Goal: Information Seeking & Learning: Learn about a topic

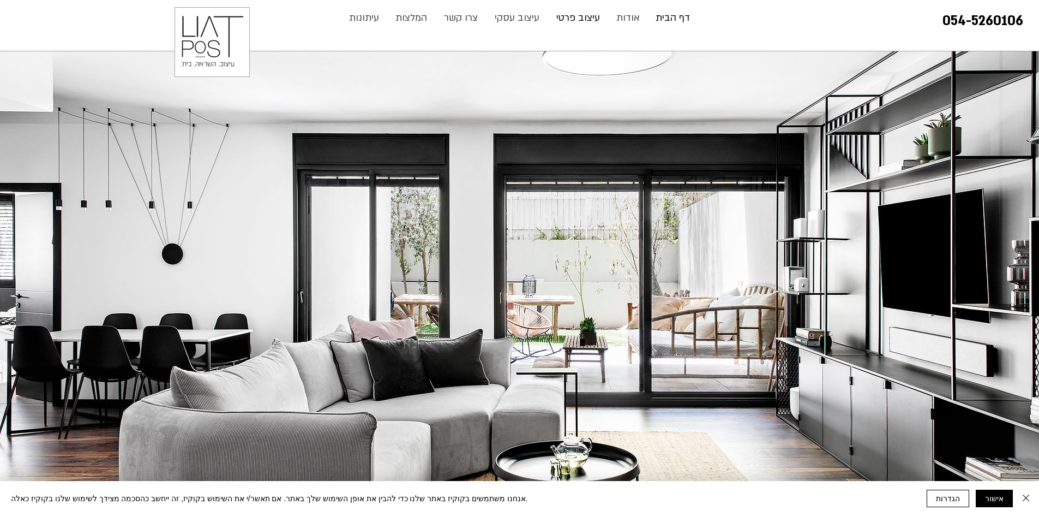
click at [572, 18] on p "עיצוב פרטי" at bounding box center [578, 18] width 55 height 22
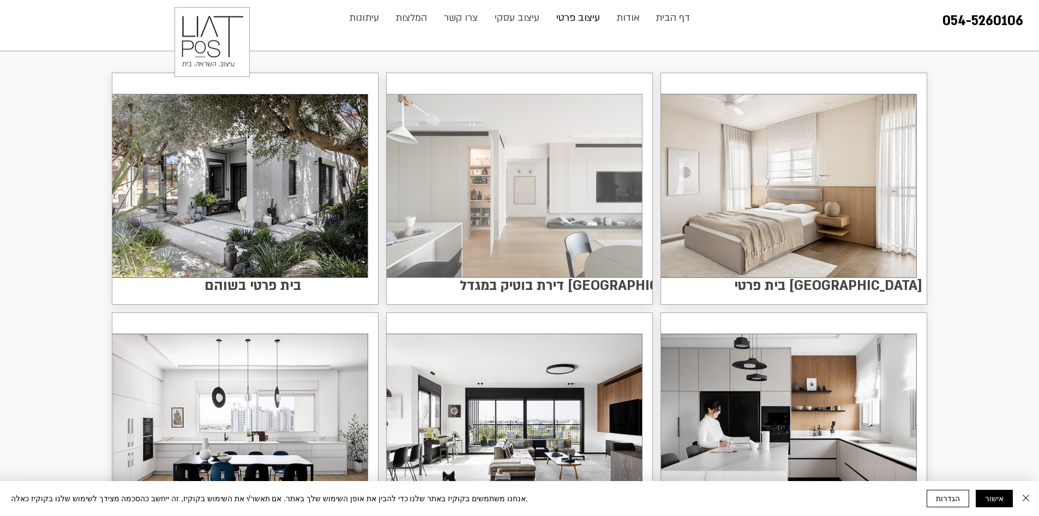
scroll to position [218, 0]
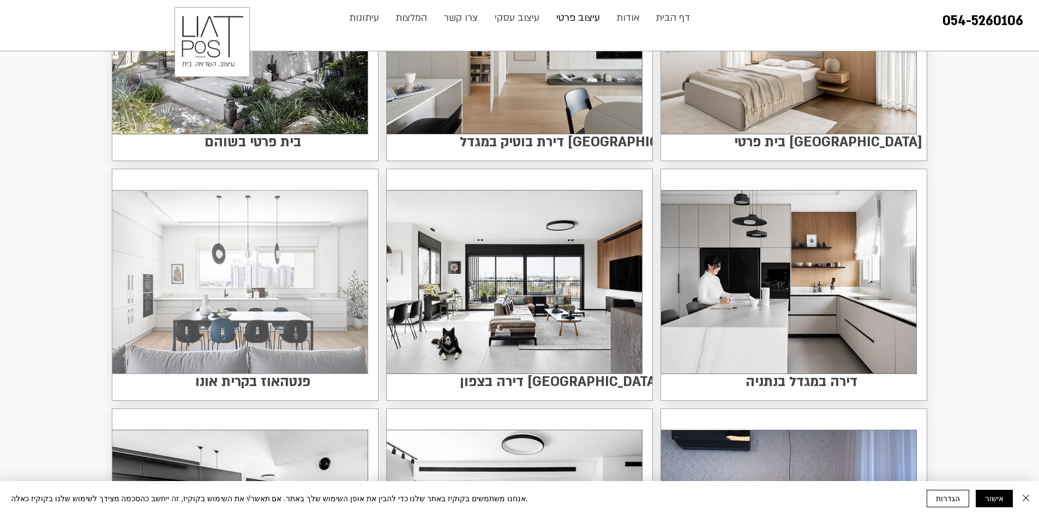
click at [302, 322] on img at bounding box center [239, 281] width 255 height 183
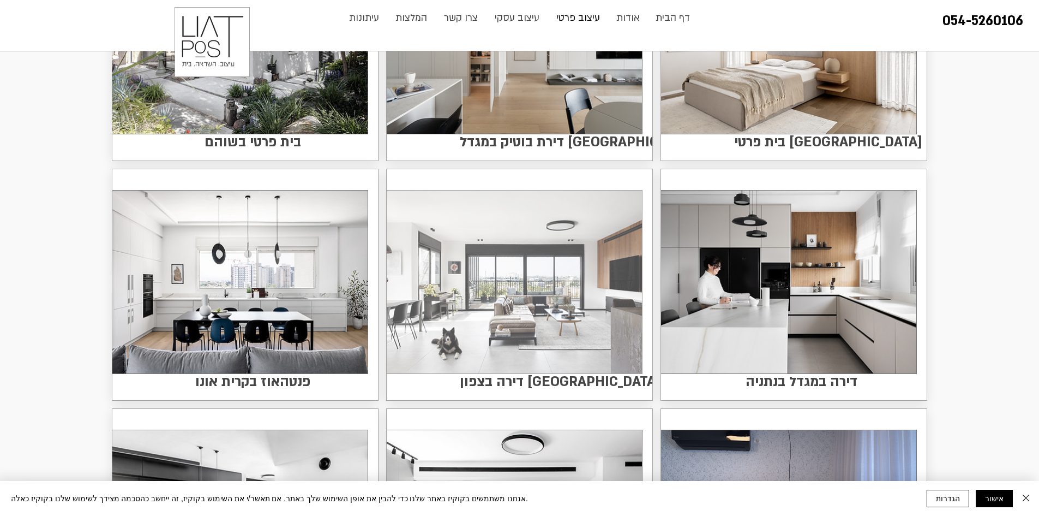
click at [499, 307] on img at bounding box center [514, 281] width 255 height 183
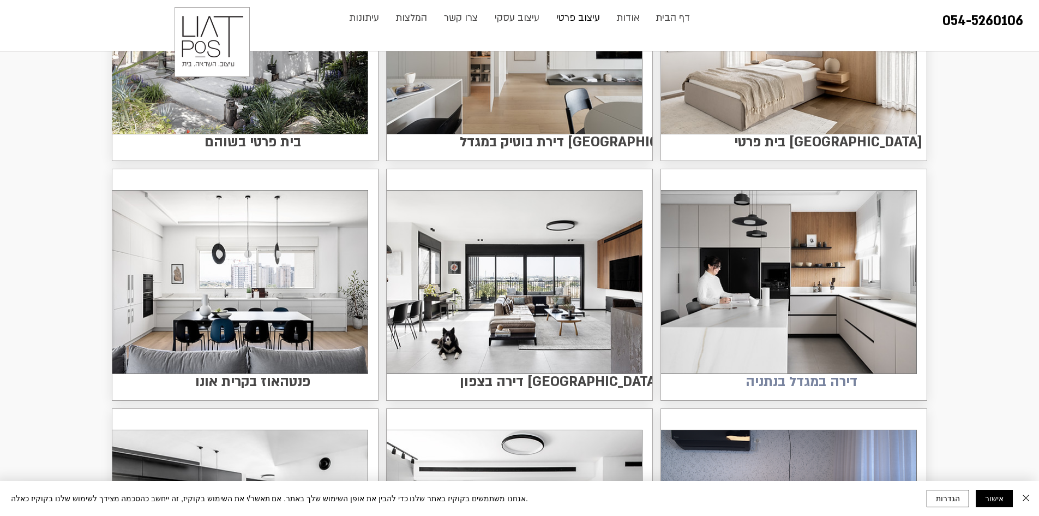
click at [803, 371] on span "דירה במגדל בנתניה" at bounding box center [802, 381] width 112 height 21
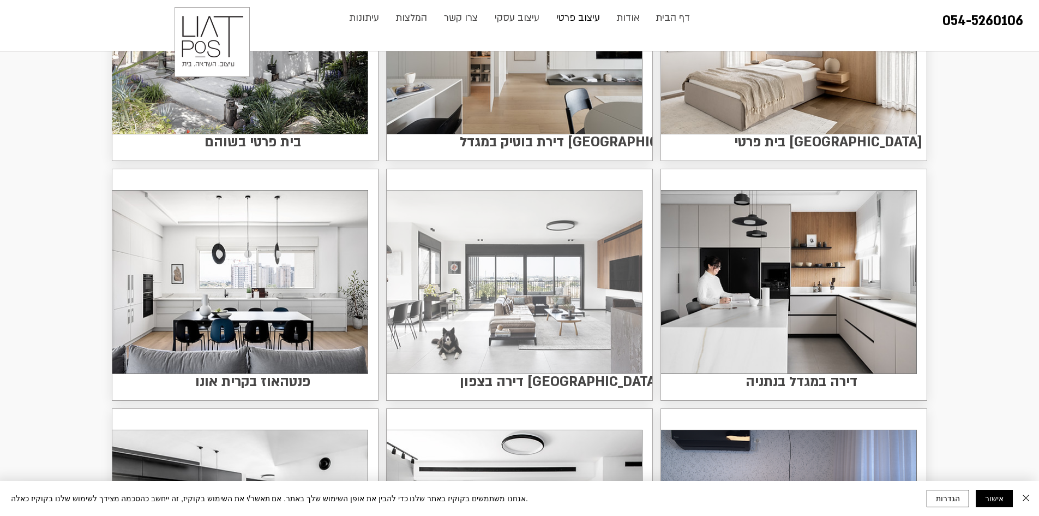
click at [540, 305] on img at bounding box center [514, 281] width 255 height 183
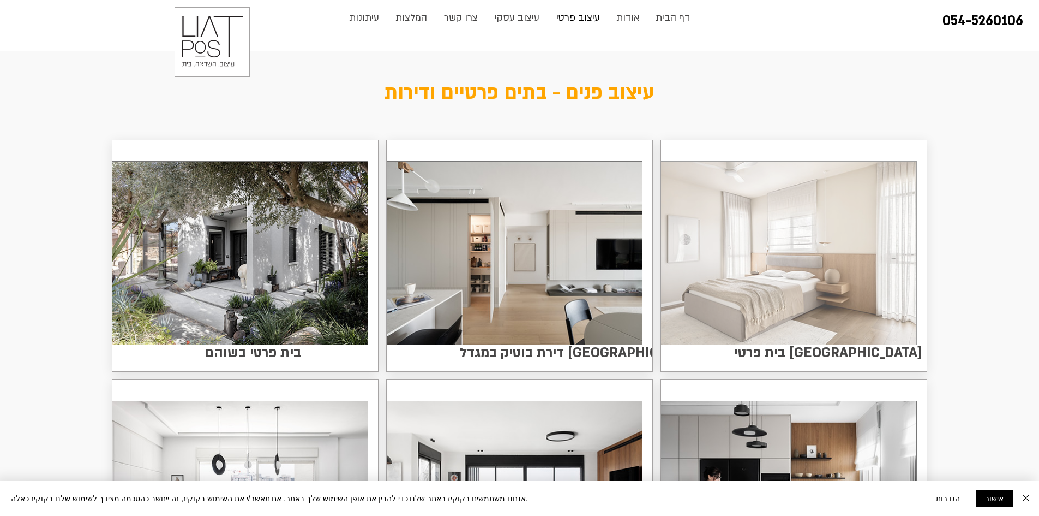
scroll to position [0, 0]
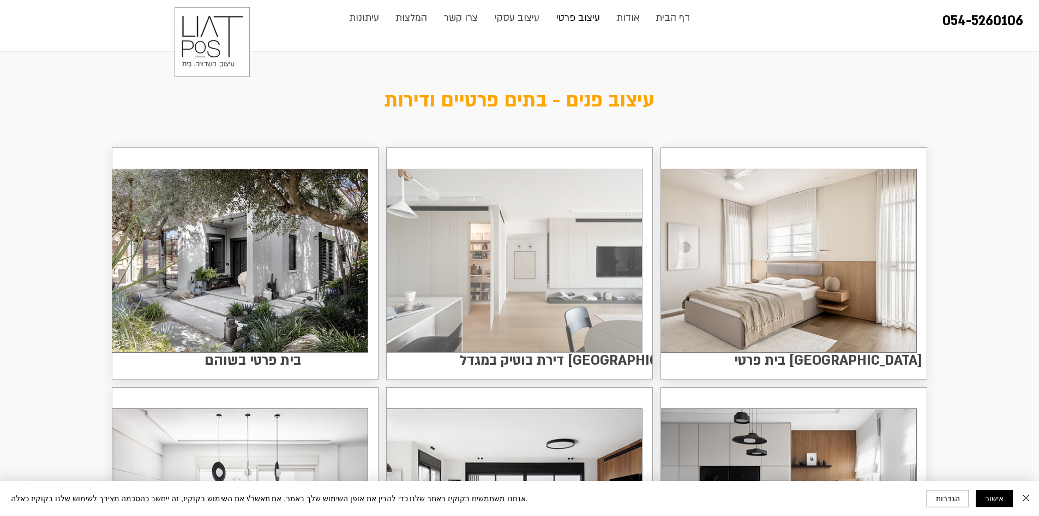
click at [564, 283] on img at bounding box center [514, 260] width 255 height 183
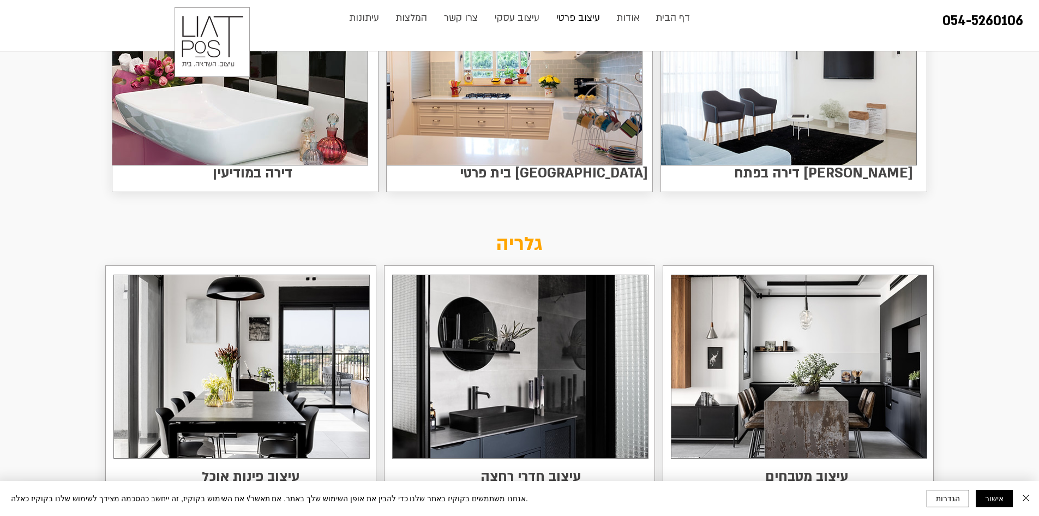
scroll to position [1527, 0]
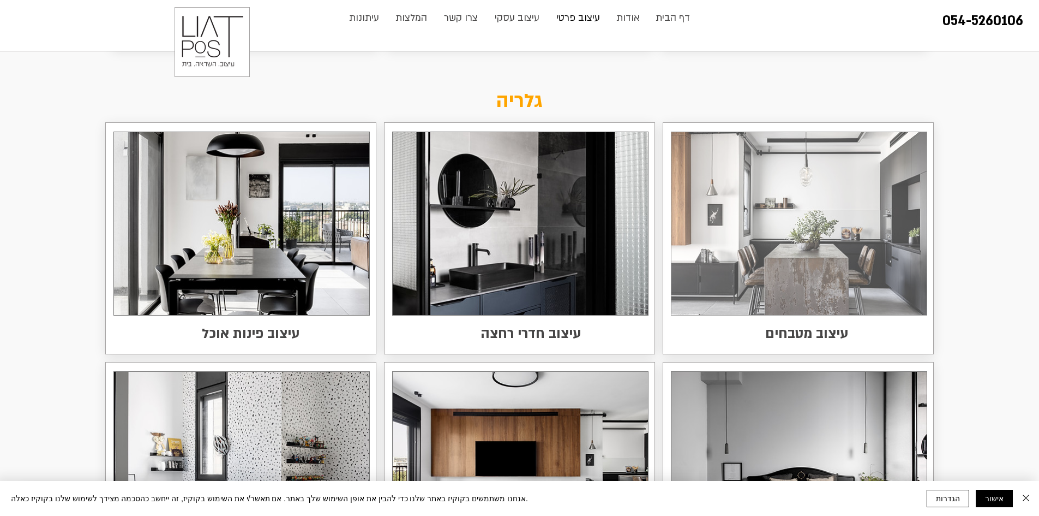
click at [792, 315] on link at bounding box center [799, 223] width 256 height 184
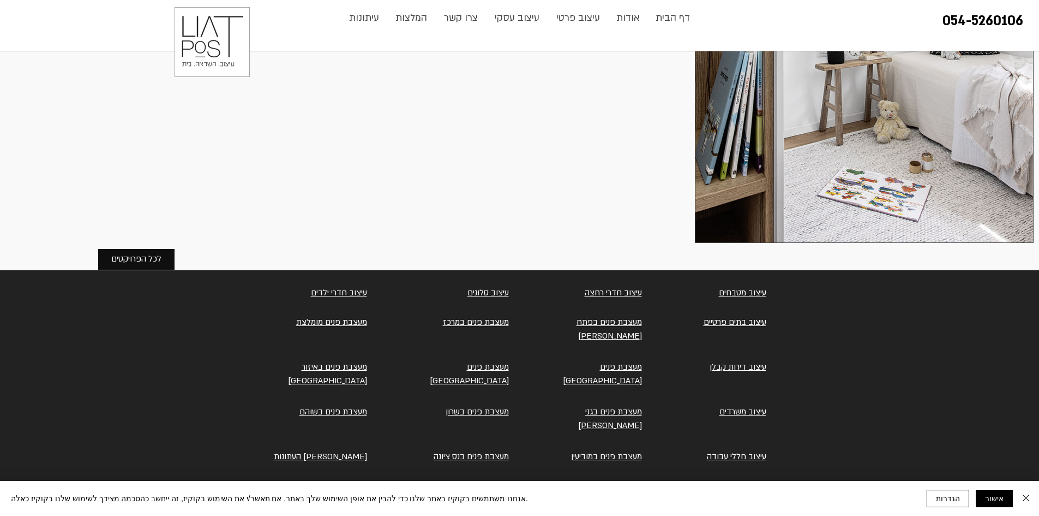
scroll to position [4258, 0]
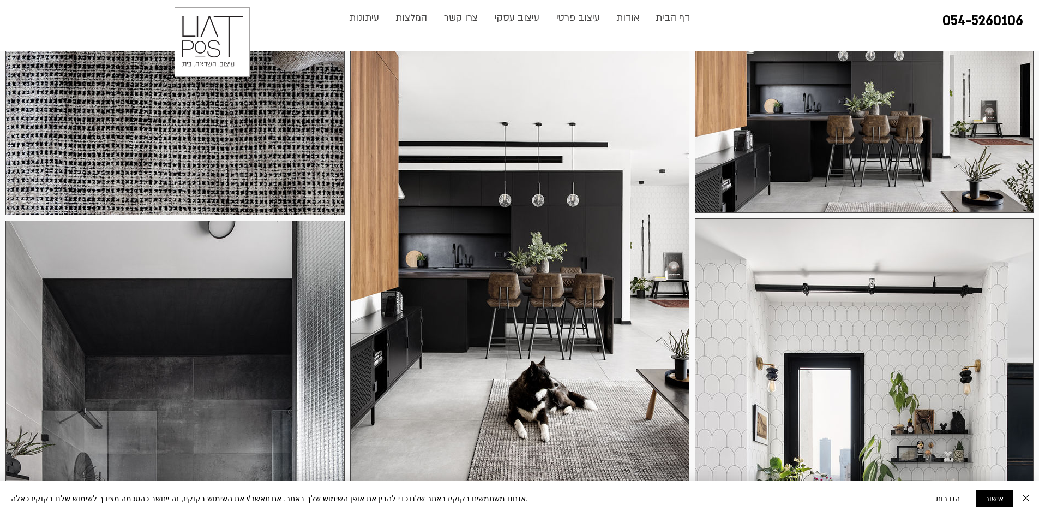
scroll to position [927, 0]
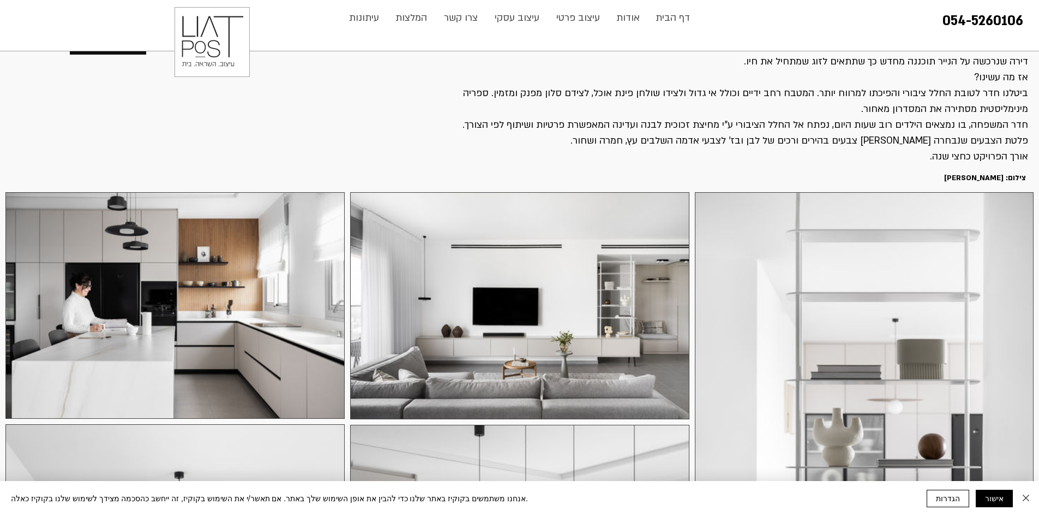
scroll to position [164, 0]
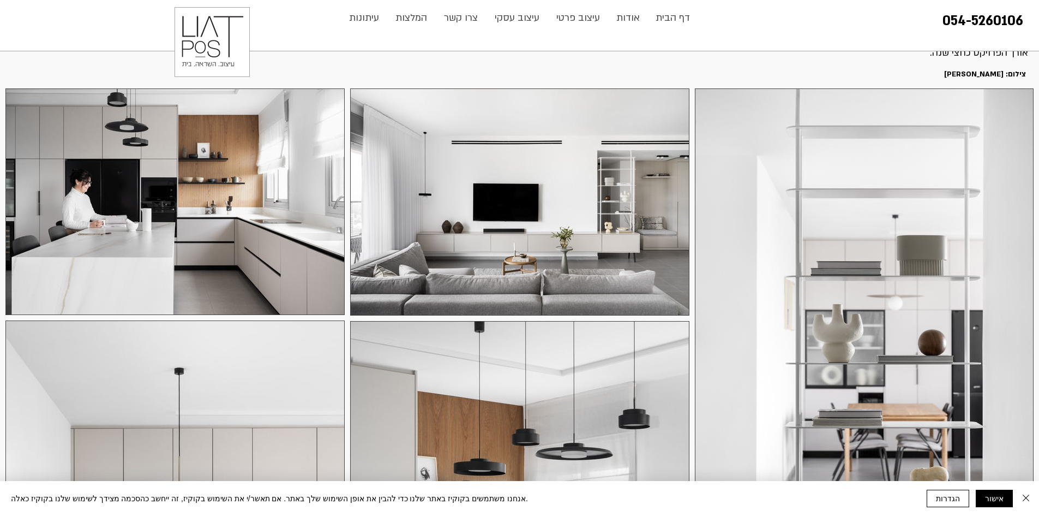
click at [111, 212] on div at bounding box center [174, 201] width 339 height 226
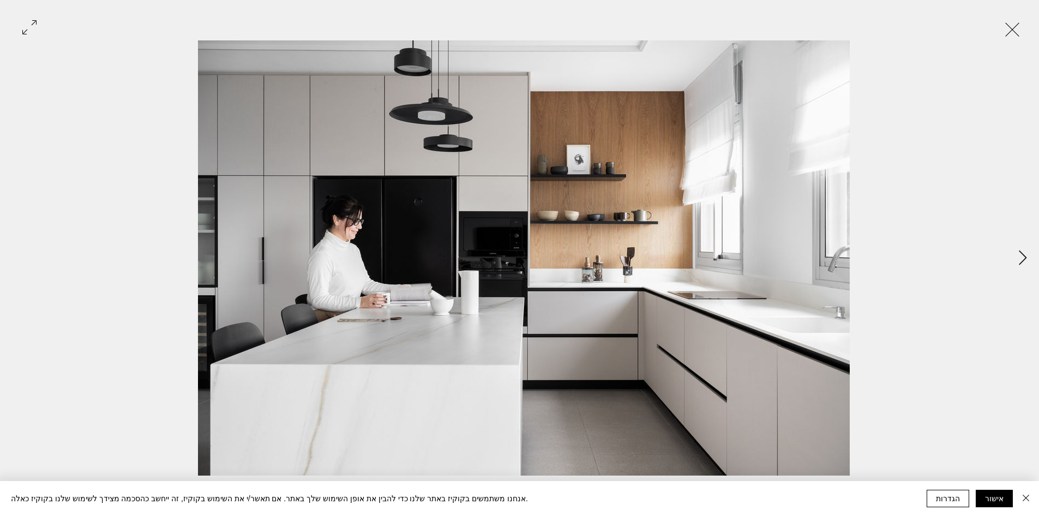
click at [1029, 255] on button "Next Item" at bounding box center [1022, 257] width 27 height 27
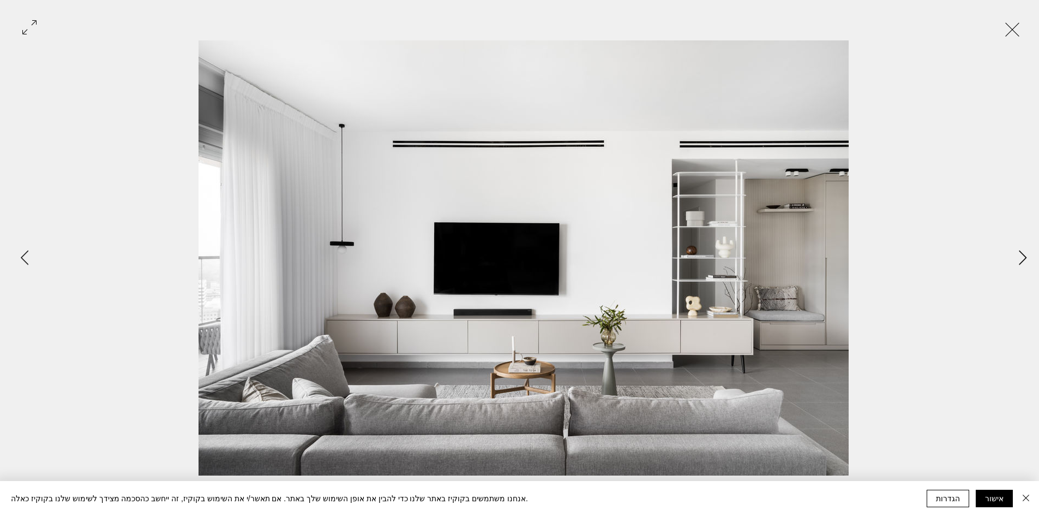
click at [1029, 255] on button "Next Item" at bounding box center [1022, 257] width 27 height 27
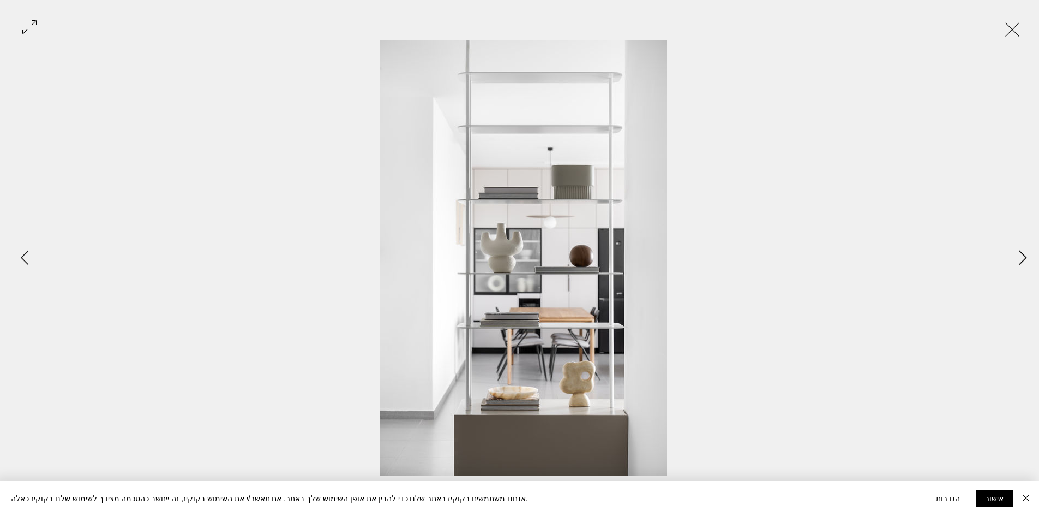
click at [1029, 255] on button "Next Item" at bounding box center [1022, 257] width 27 height 27
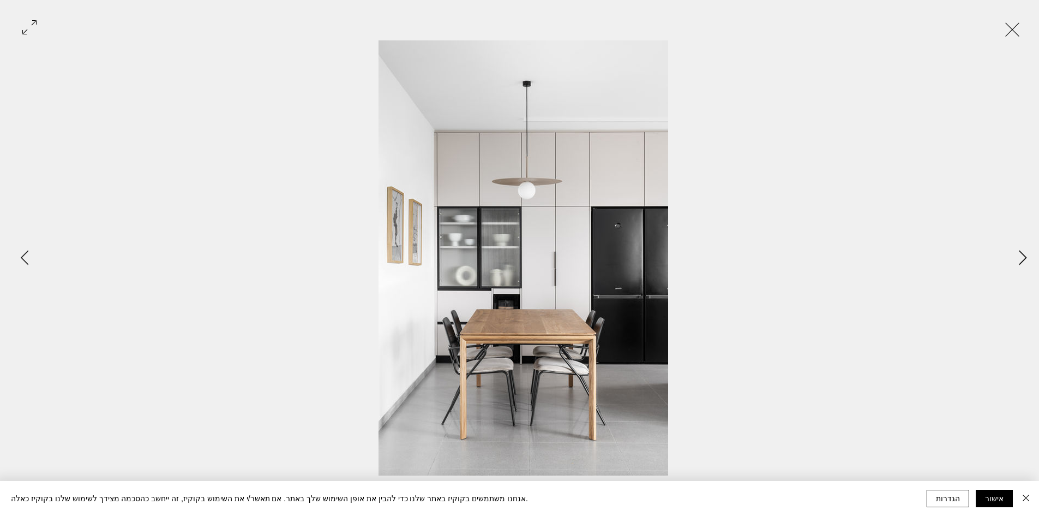
click at [1029, 255] on button "Next Item" at bounding box center [1022, 257] width 27 height 27
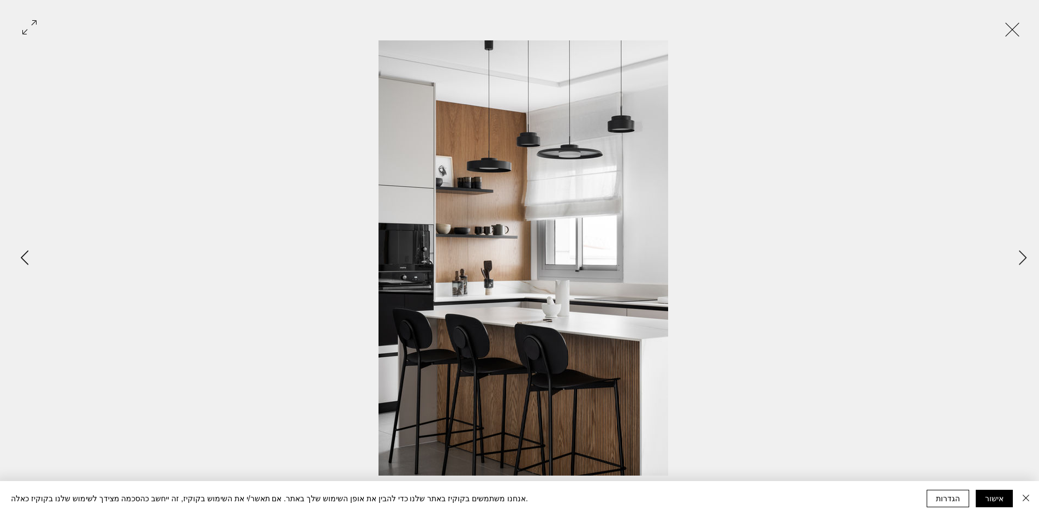
click at [25, 255] on icon "Previous Item" at bounding box center [25, 257] width 8 height 15
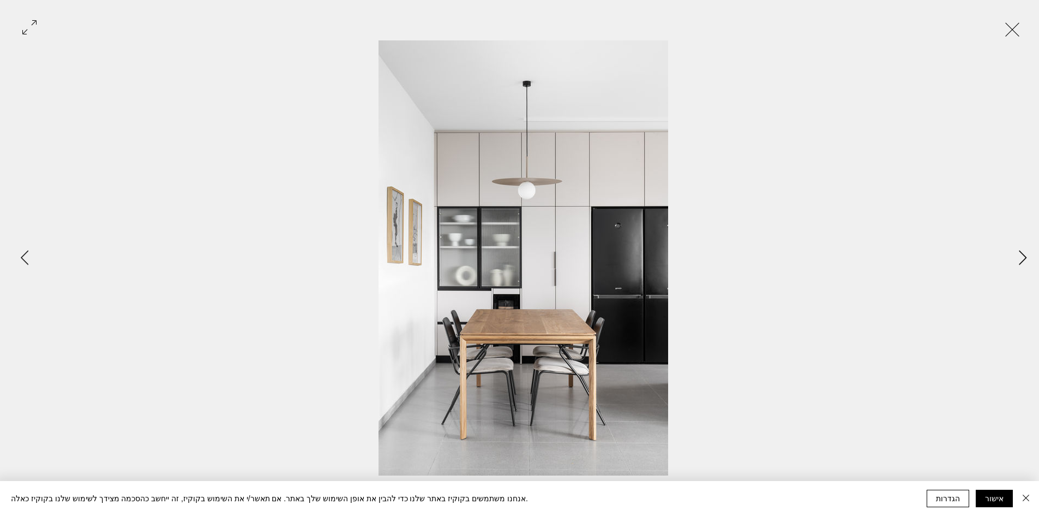
click at [1022, 257] on icon "Next Item" at bounding box center [1023, 257] width 8 height 15
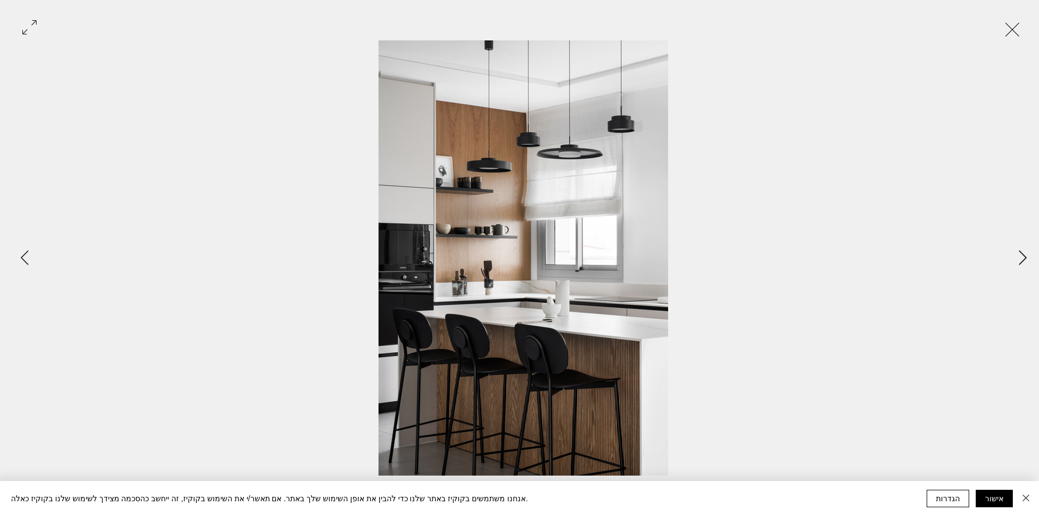
click at [1022, 257] on icon "Next Item" at bounding box center [1023, 257] width 8 height 15
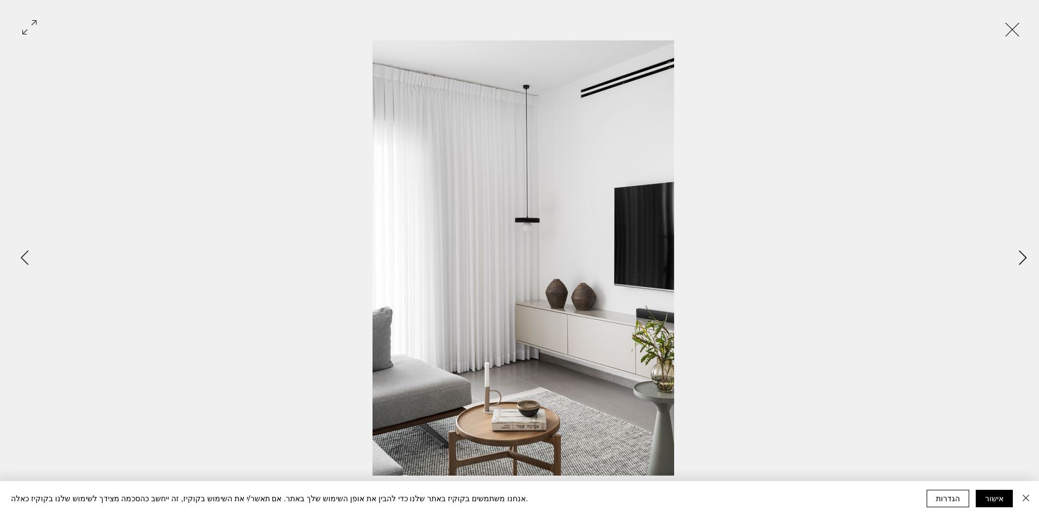
click at [1022, 257] on icon "Next Item" at bounding box center [1023, 257] width 8 height 15
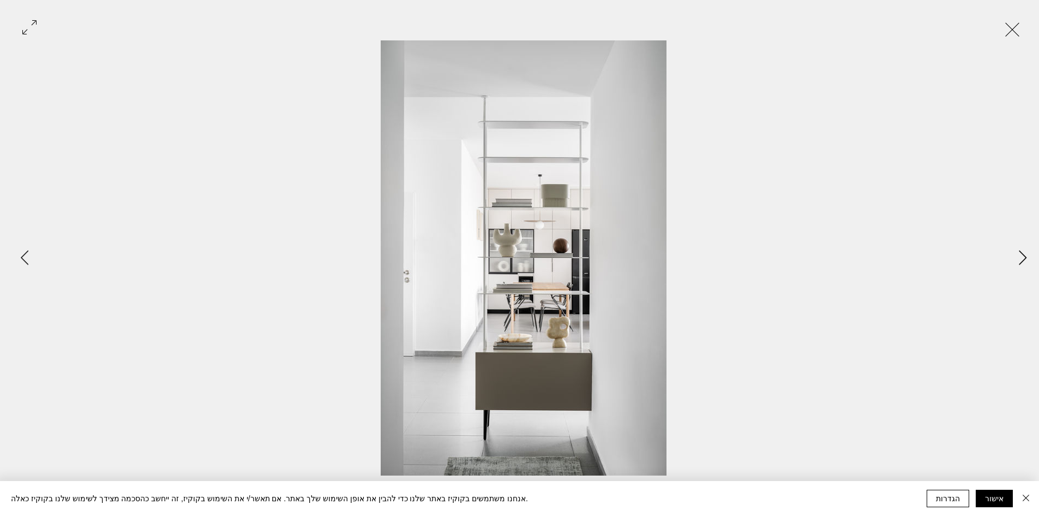
click at [1022, 257] on icon "Next Item" at bounding box center [1023, 257] width 8 height 15
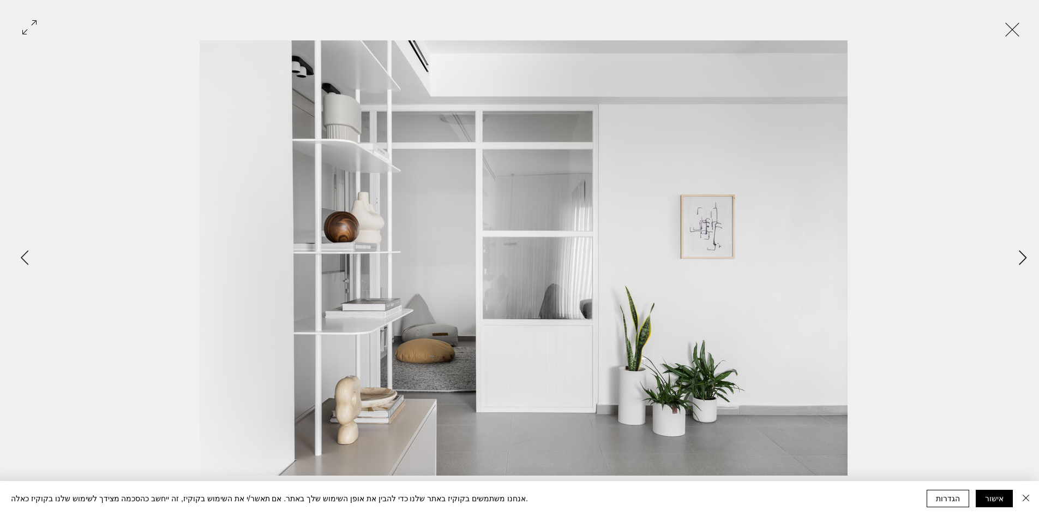
click at [1022, 257] on icon "Next Item" at bounding box center [1023, 257] width 8 height 15
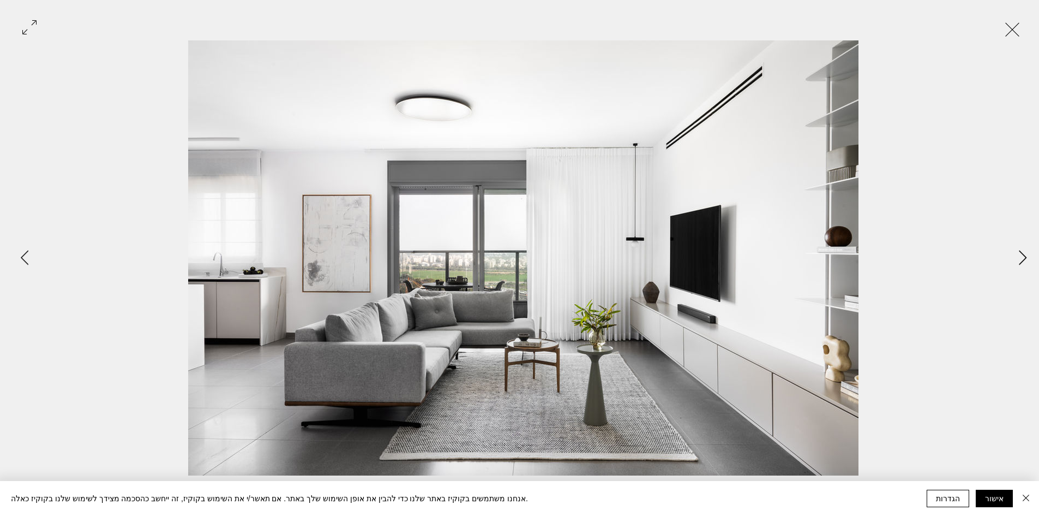
click at [1021, 257] on icon "Next Item" at bounding box center [1023, 257] width 8 height 15
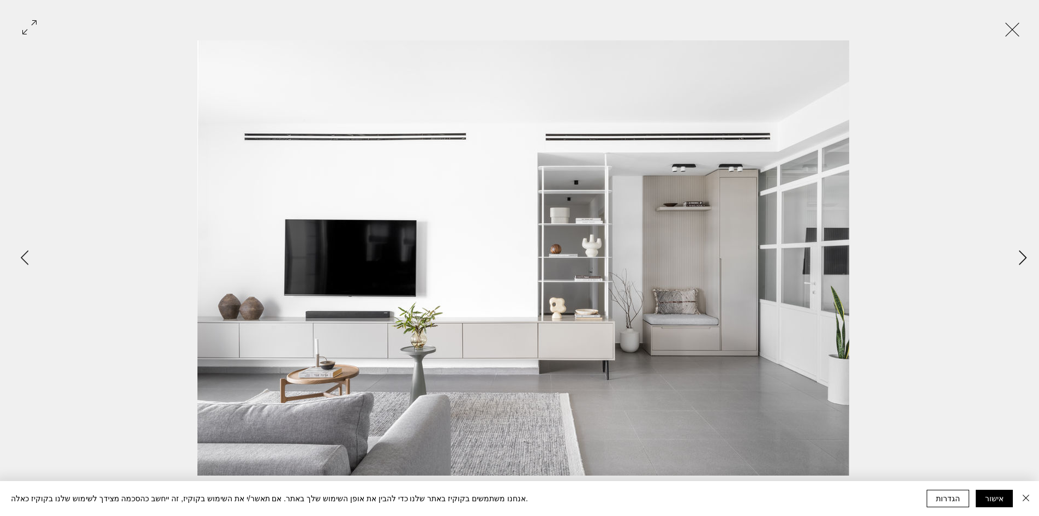
click at [1021, 257] on icon "Next Item" at bounding box center [1023, 257] width 8 height 15
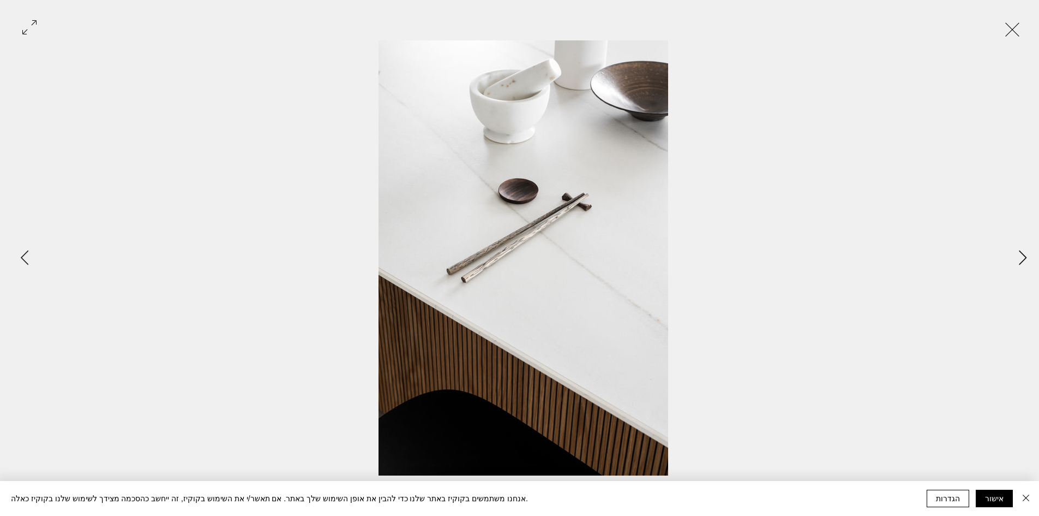
click at [1021, 257] on icon "Next Item" at bounding box center [1023, 257] width 8 height 15
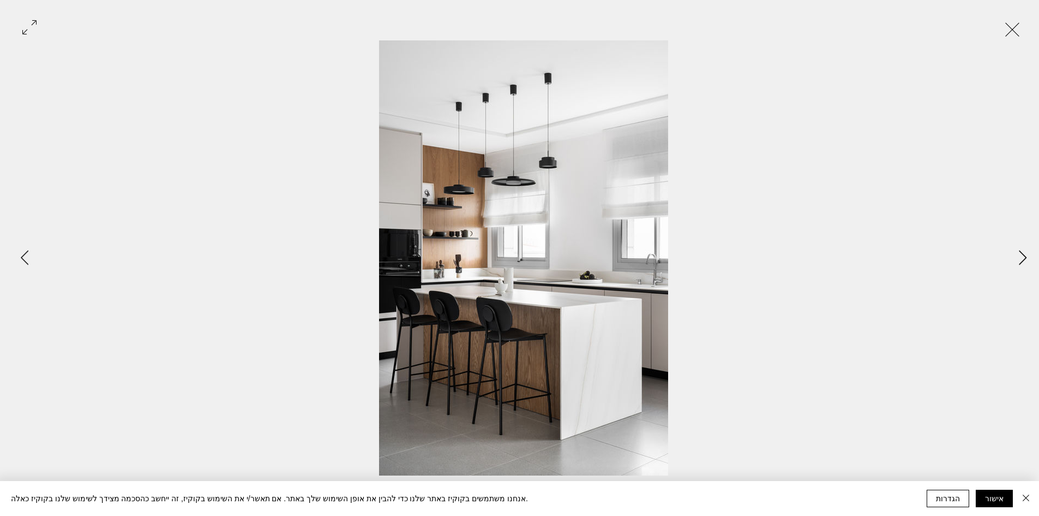
click at [1021, 257] on icon "Next Item" at bounding box center [1023, 257] width 8 height 15
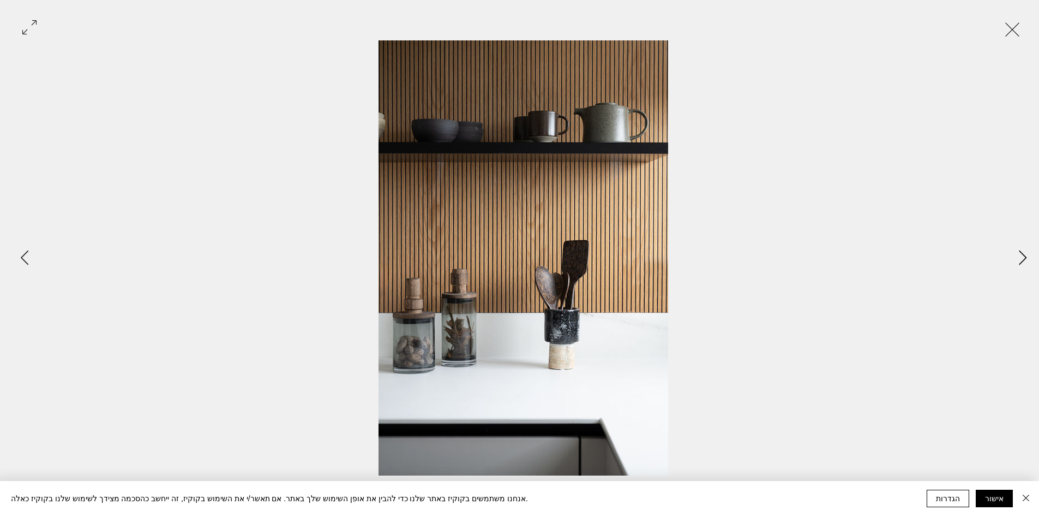
click at [1021, 257] on icon "Next Item" at bounding box center [1023, 257] width 8 height 15
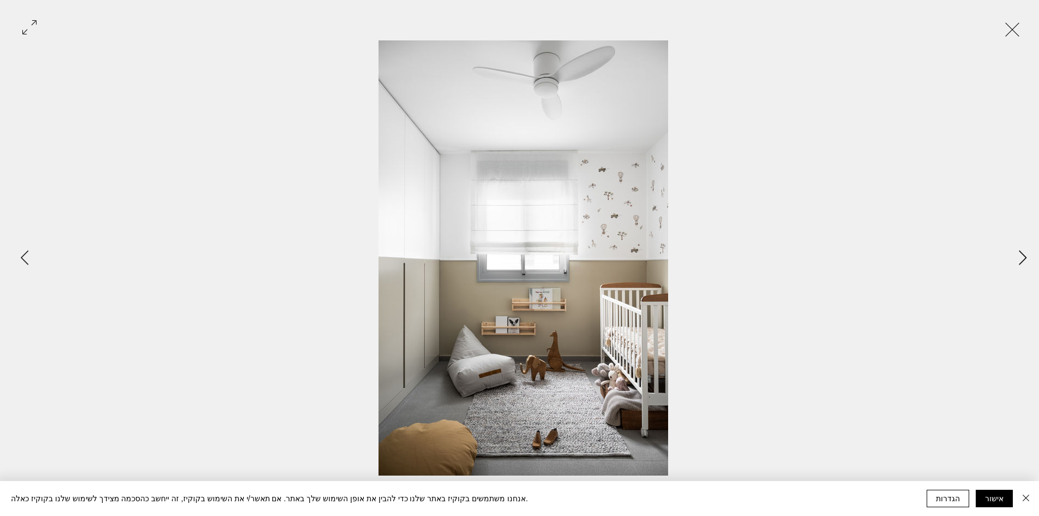
click at [1021, 257] on icon "Next Item" at bounding box center [1023, 257] width 8 height 15
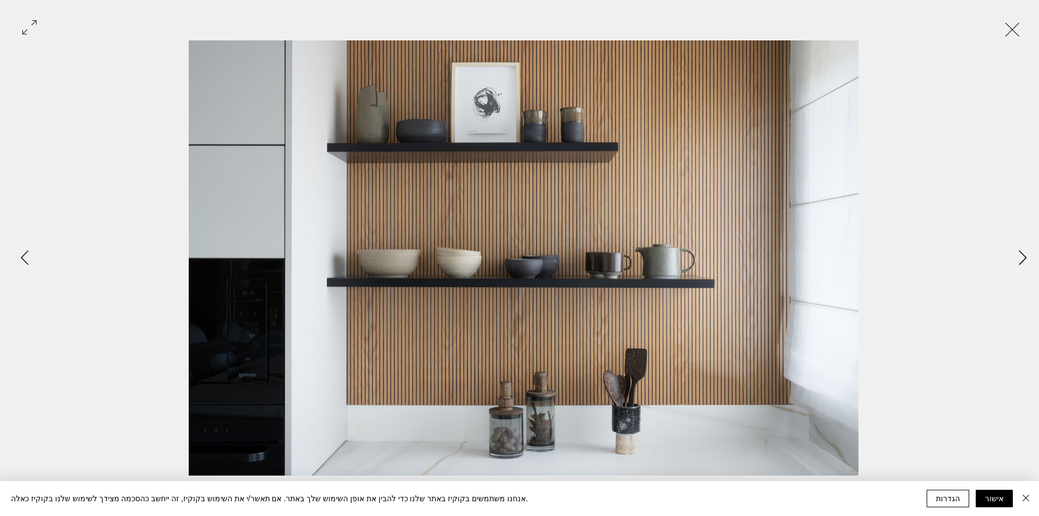
click at [1021, 257] on icon "Next Item" at bounding box center [1023, 257] width 8 height 15
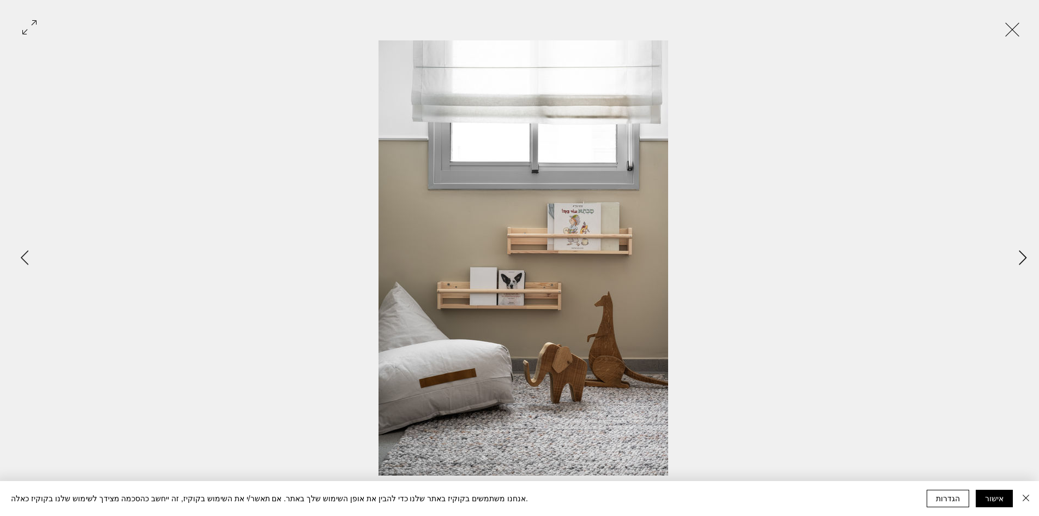
click at [1021, 257] on icon "Next Item" at bounding box center [1023, 257] width 8 height 15
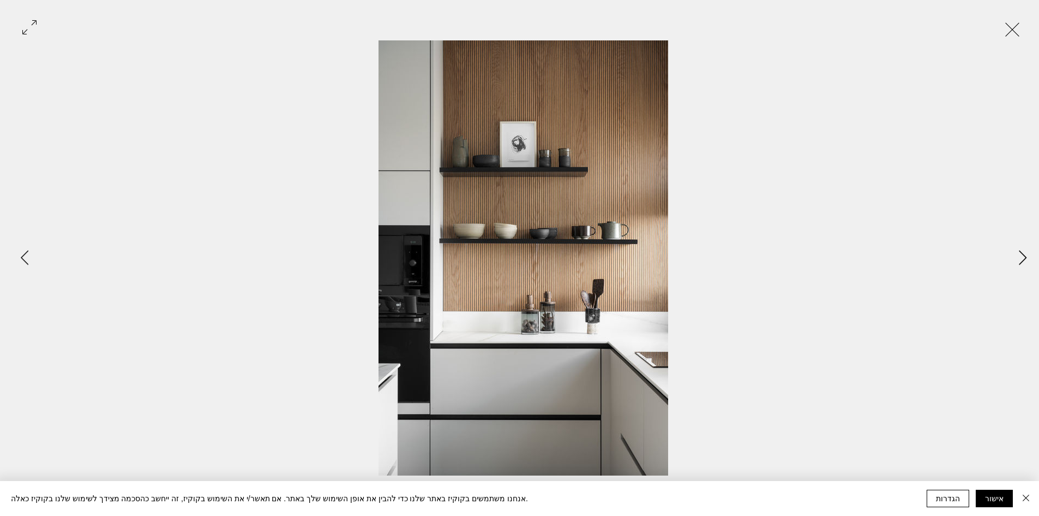
click at [1021, 257] on icon "Next Item" at bounding box center [1023, 257] width 8 height 15
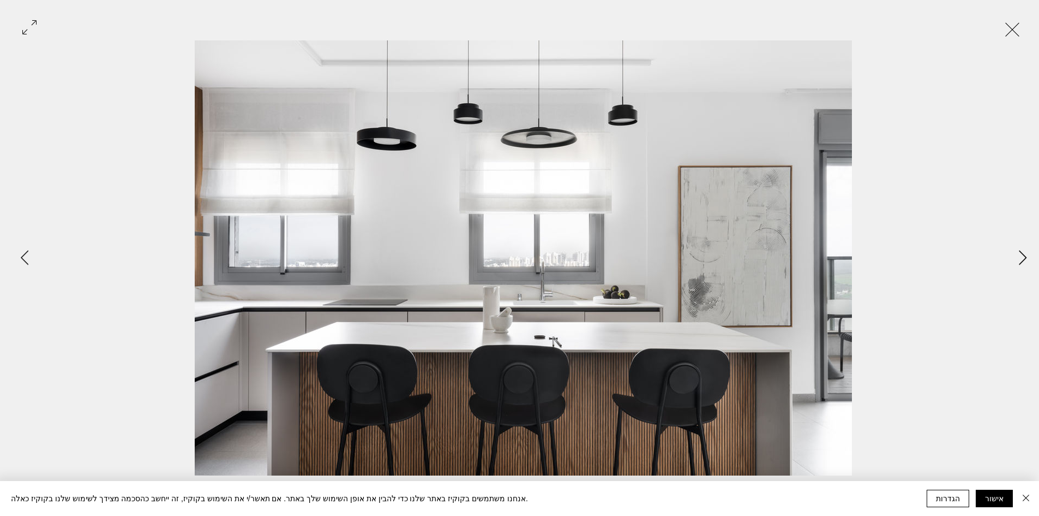
click at [1021, 257] on icon "Next Item" at bounding box center [1023, 257] width 8 height 15
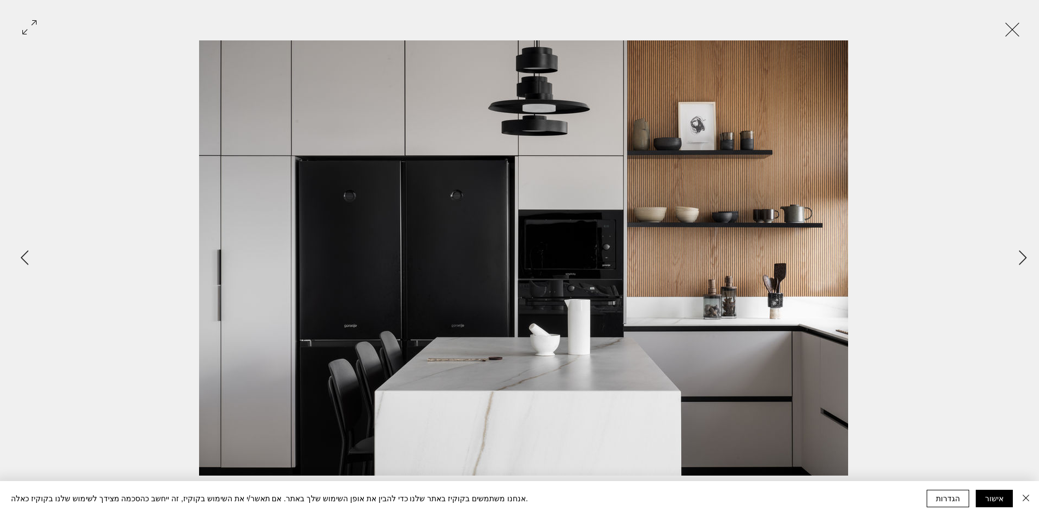
click at [1007, 28] on button "Exit expand mode" at bounding box center [1012, 28] width 21 height 24
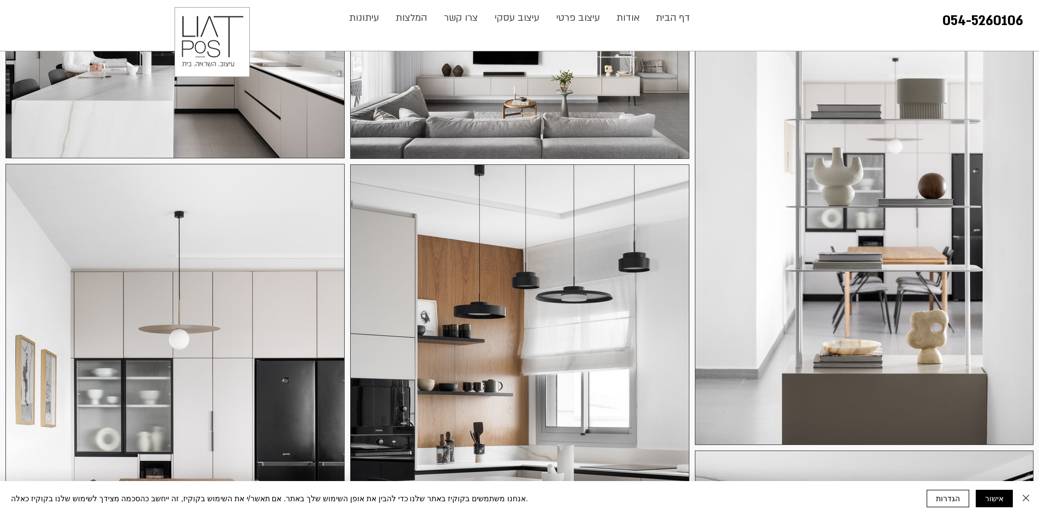
scroll to position [491, 0]
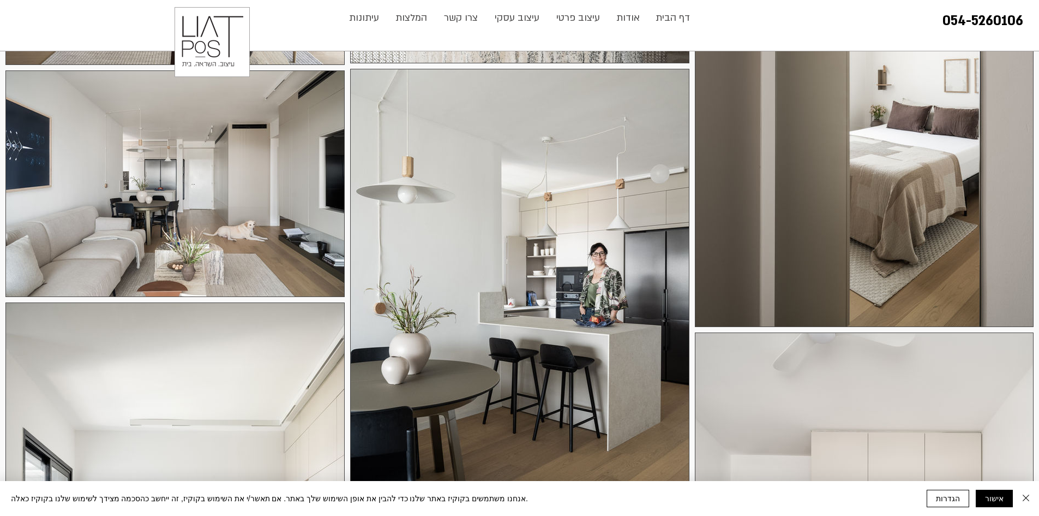
scroll to position [436, 0]
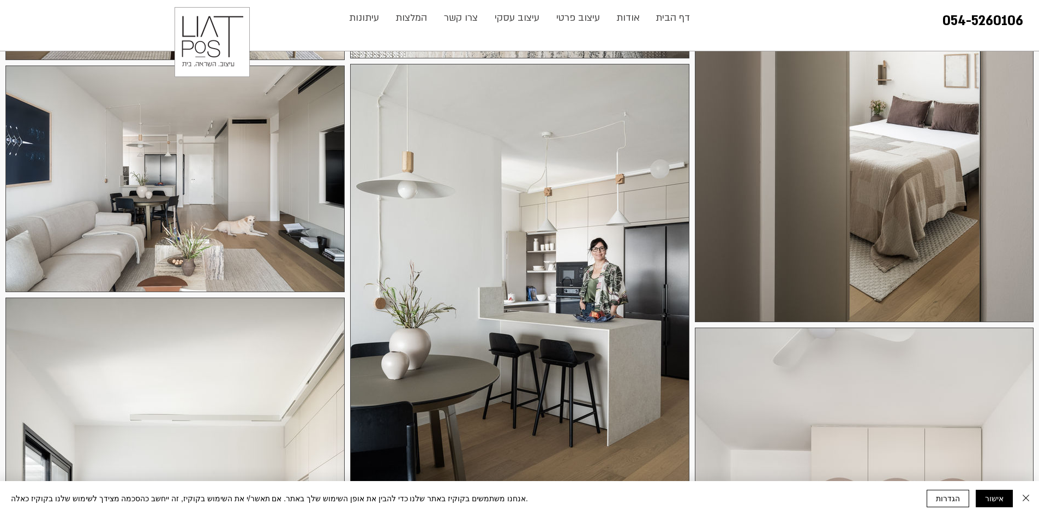
click at [597, 313] on div at bounding box center [519, 299] width 339 height 470
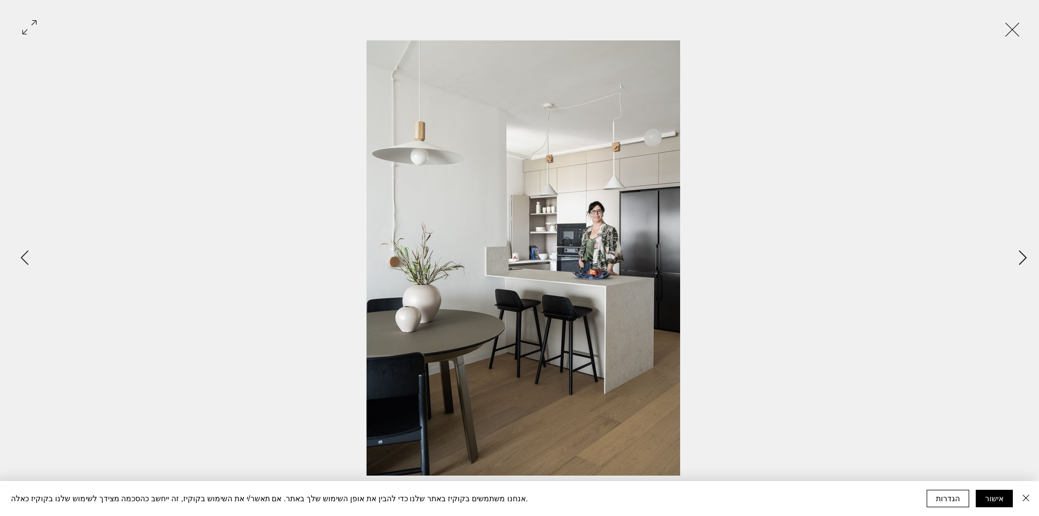
click at [1022, 251] on icon "Next Item" at bounding box center [1023, 257] width 8 height 15
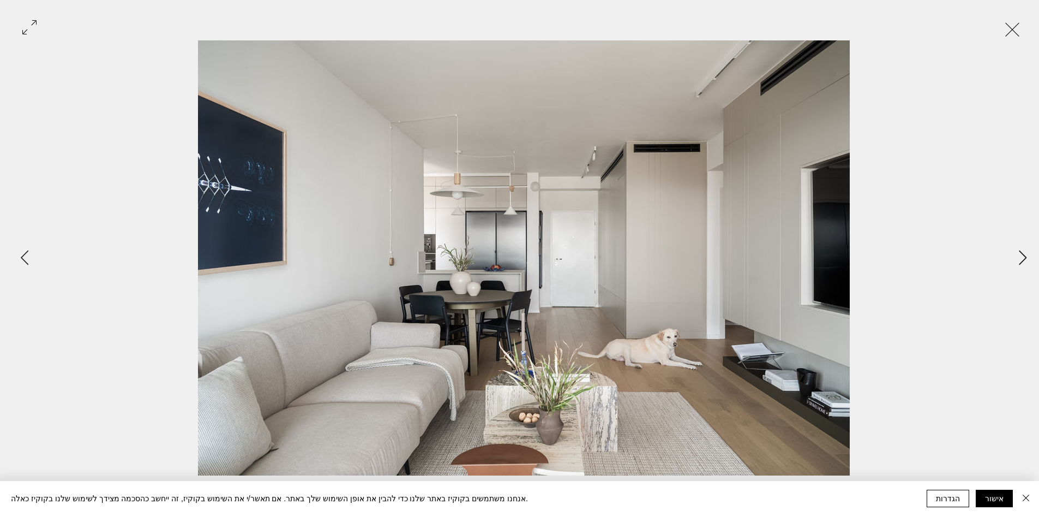
click at [1022, 251] on icon "Next Item" at bounding box center [1023, 257] width 8 height 15
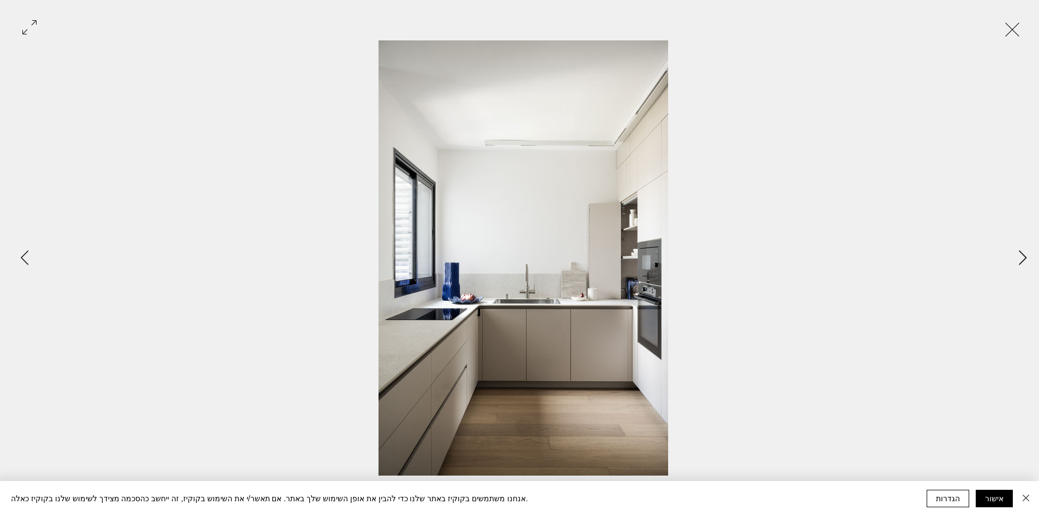
click at [1024, 261] on icon "Next Item" at bounding box center [1023, 257] width 8 height 15
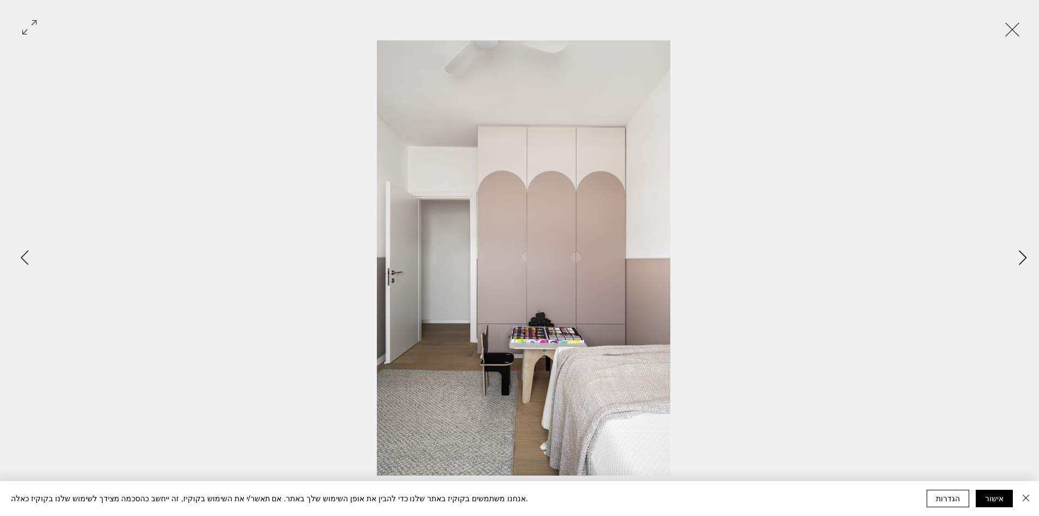
click at [1024, 261] on icon "Next Item" at bounding box center [1023, 257] width 8 height 15
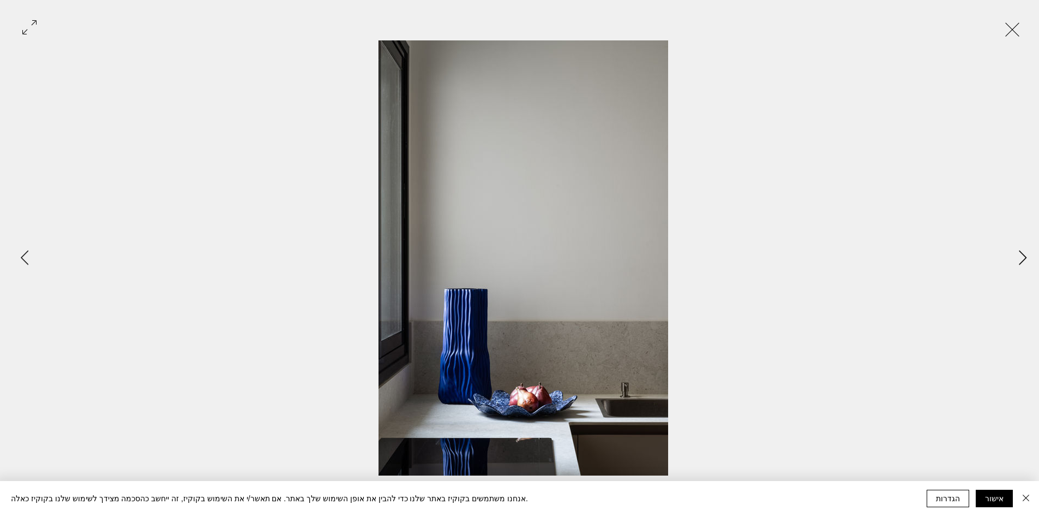
click at [1024, 261] on icon "Next Item" at bounding box center [1023, 257] width 8 height 15
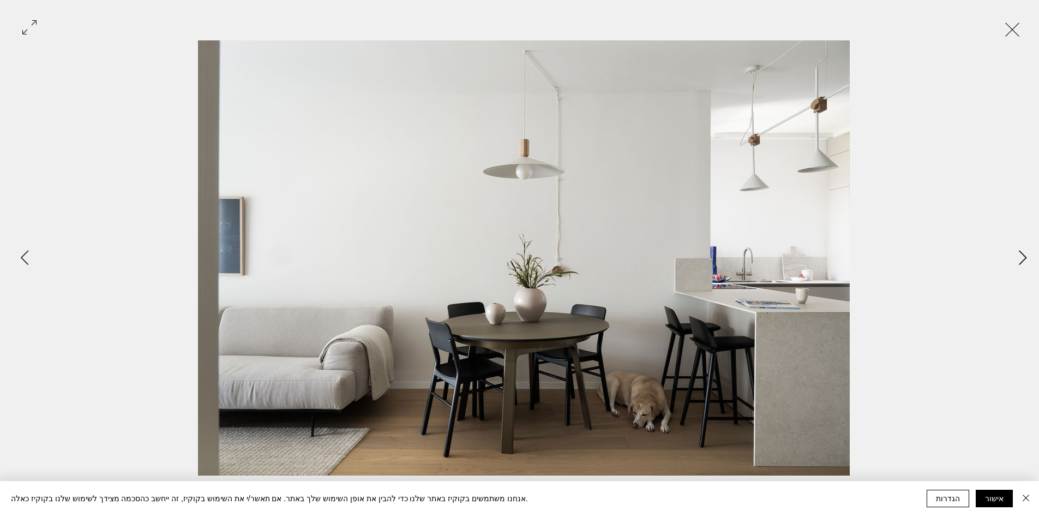
click at [1024, 261] on icon "Next Item" at bounding box center [1023, 257] width 8 height 15
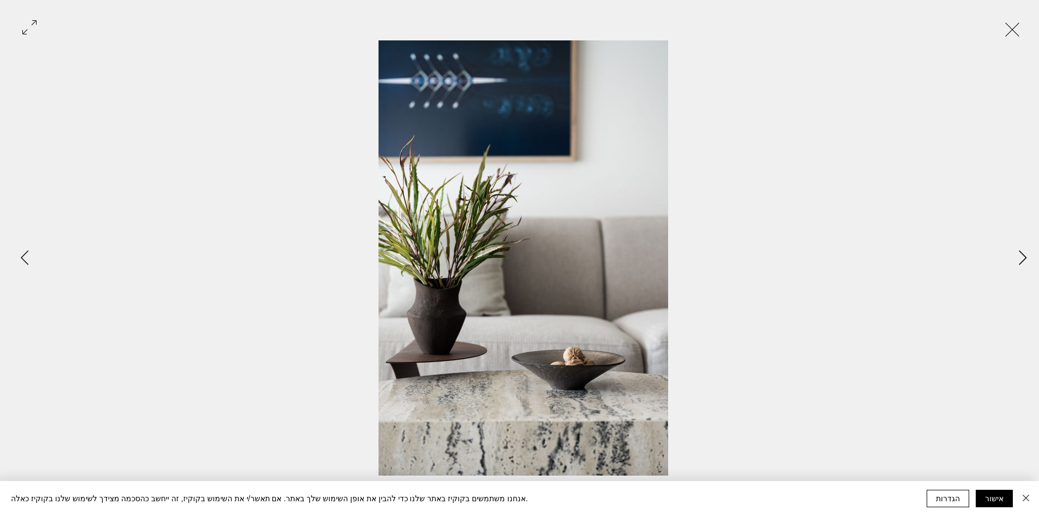
click at [1024, 261] on icon "Next Item" at bounding box center [1023, 257] width 8 height 15
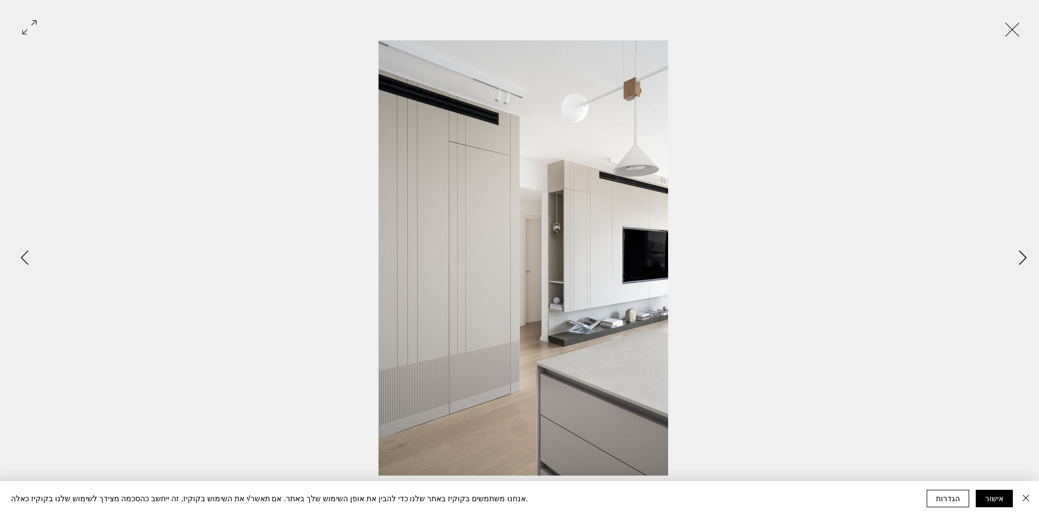
click at [1024, 261] on icon "Next Item" at bounding box center [1023, 257] width 8 height 15
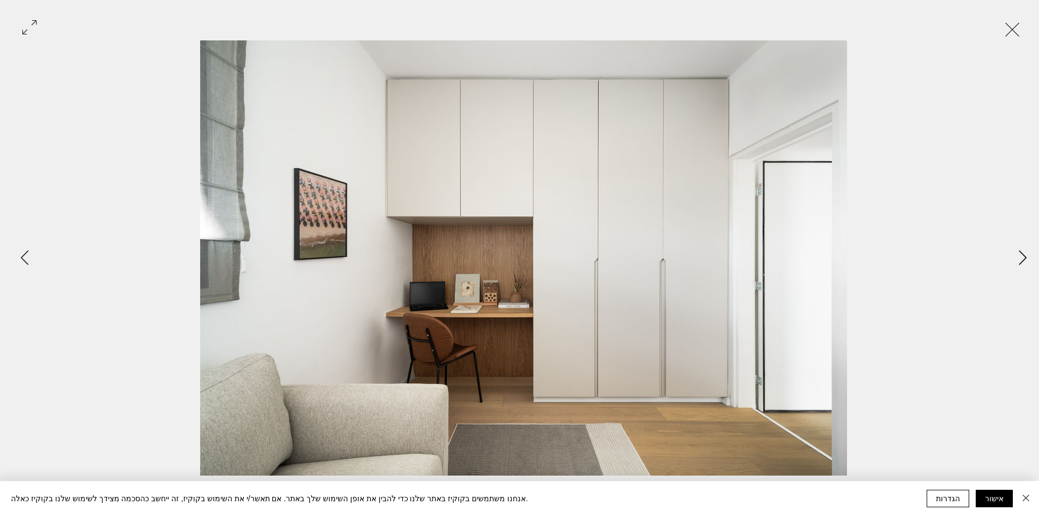
click at [1024, 261] on icon "Next Item" at bounding box center [1023, 257] width 8 height 15
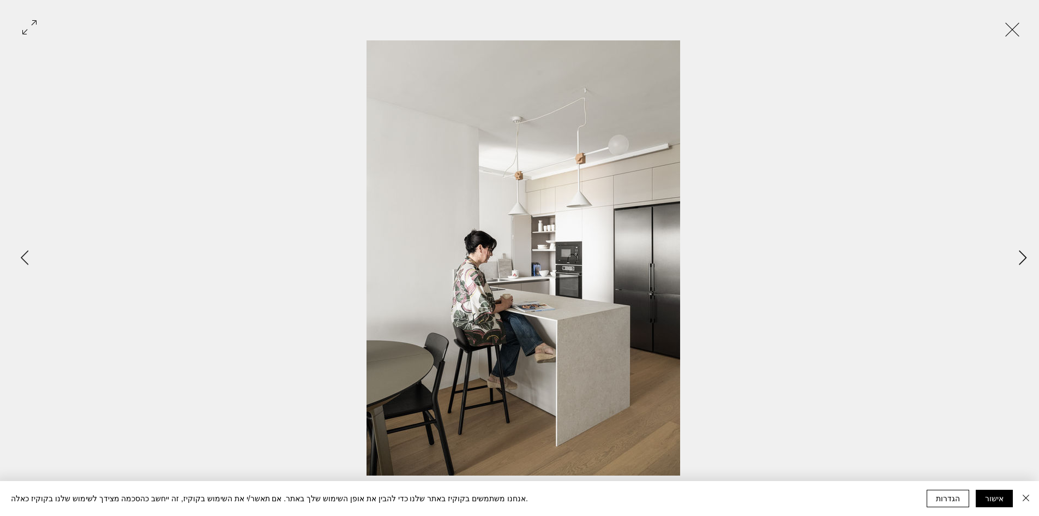
click at [1024, 261] on icon "Next Item" at bounding box center [1023, 257] width 8 height 15
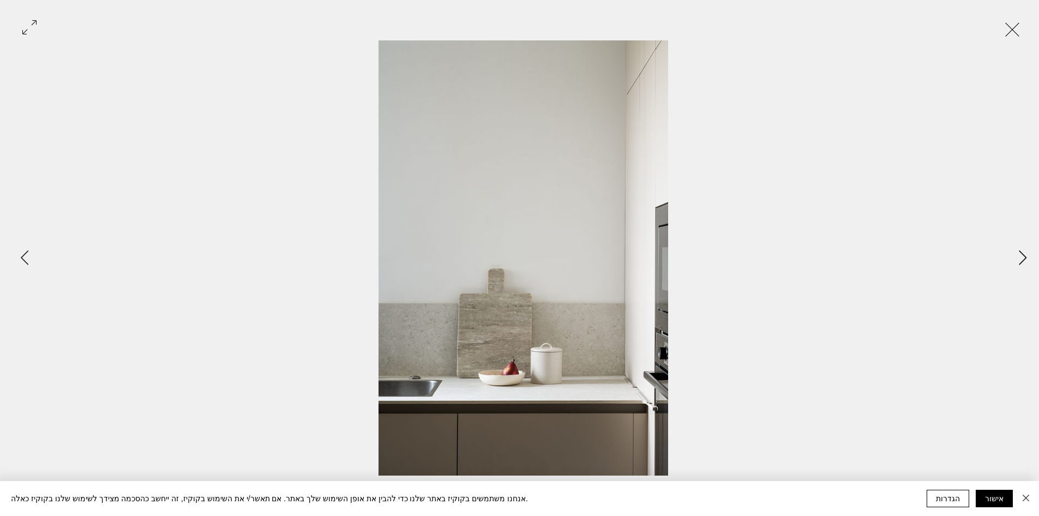
click at [1024, 261] on icon "Next Item" at bounding box center [1023, 257] width 8 height 15
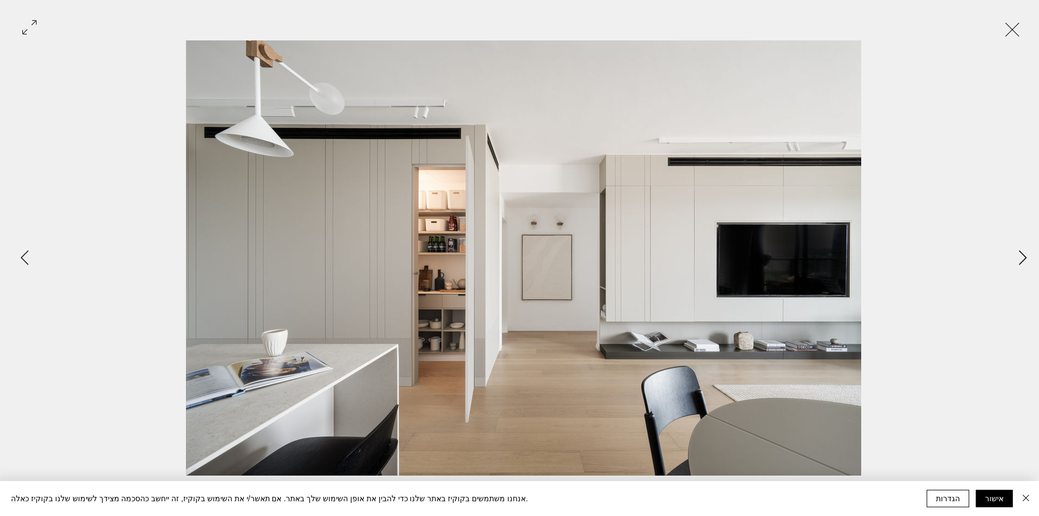
click at [1024, 261] on icon "Next Item" at bounding box center [1023, 257] width 8 height 15
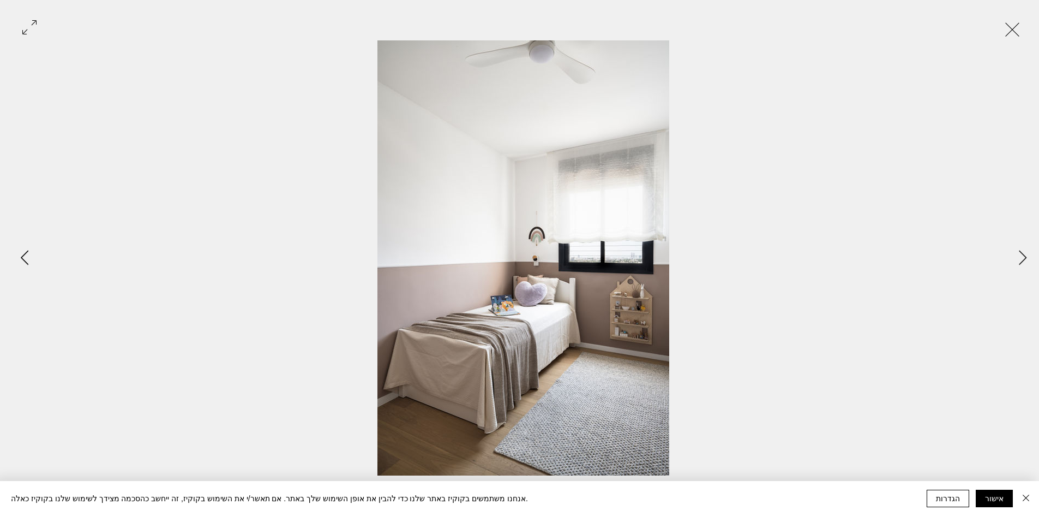
click at [27, 257] on icon "Previous Item" at bounding box center [25, 257] width 8 height 15
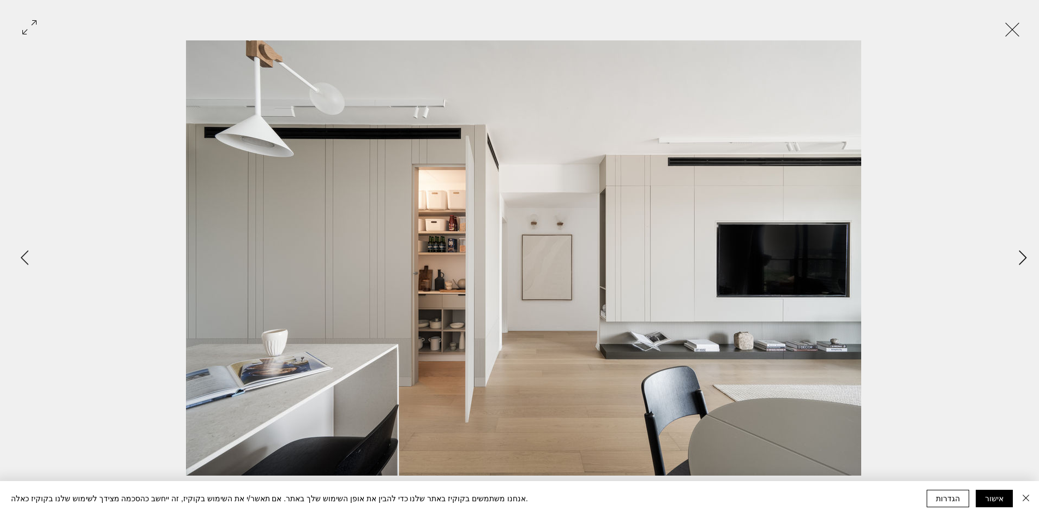
click at [1017, 254] on button "Next Item" at bounding box center [1022, 257] width 27 height 27
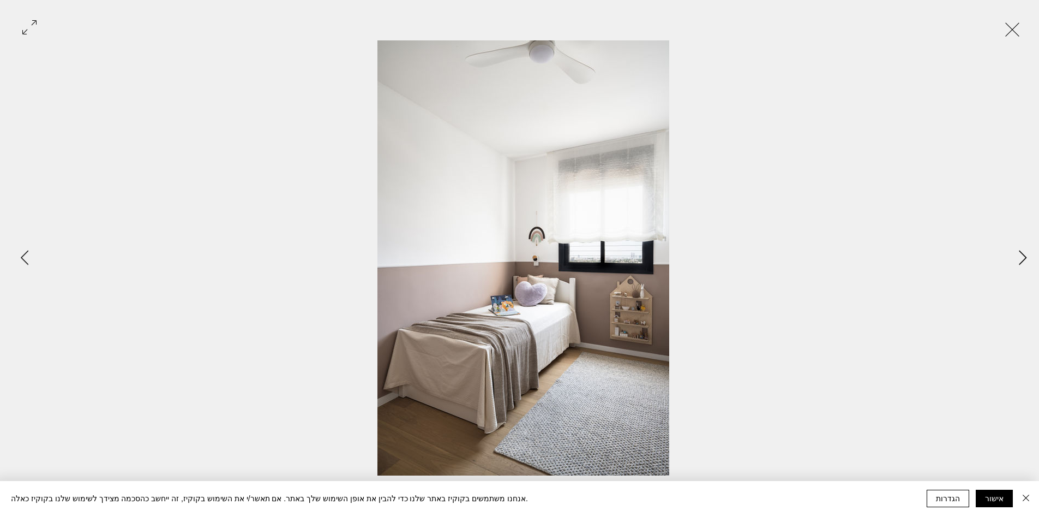
click at [1017, 254] on button "Next Item" at bounding box center [1022, 257] width 27 height 27
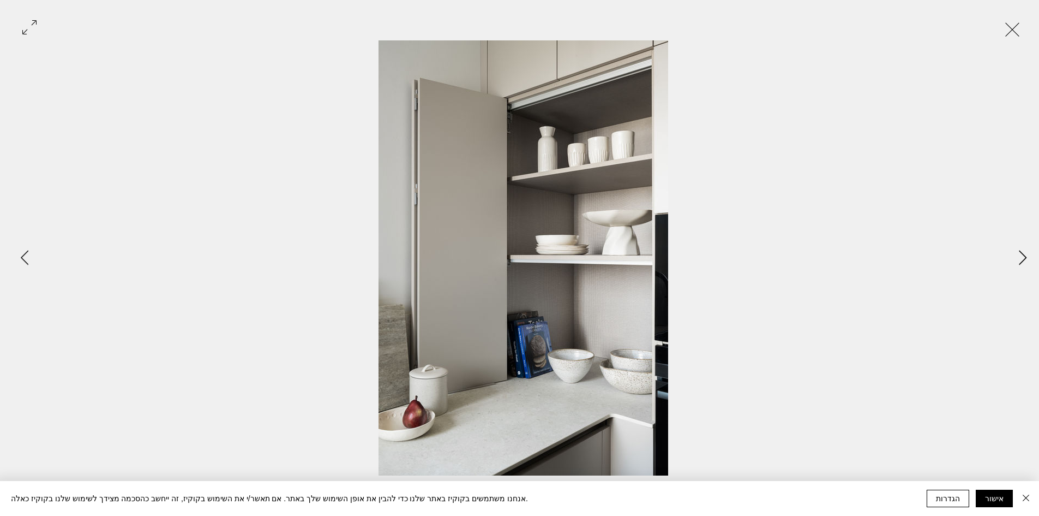
click at [1017, 254] on button "Next Item" at bounding box center [1022, 257] width 27 height 27
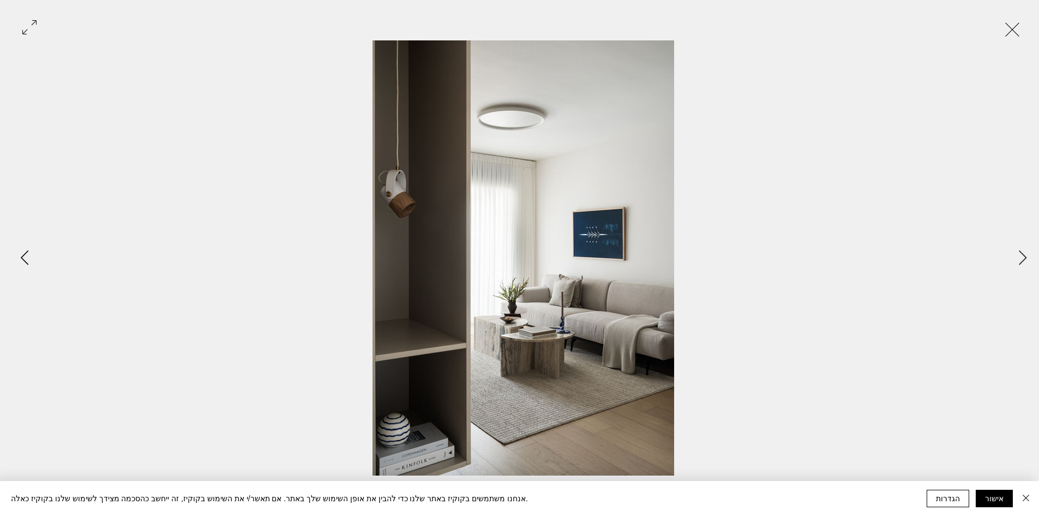
click at [24, 248] on button "Previous Item" at bounding box center [24, 257] width 27 height 27
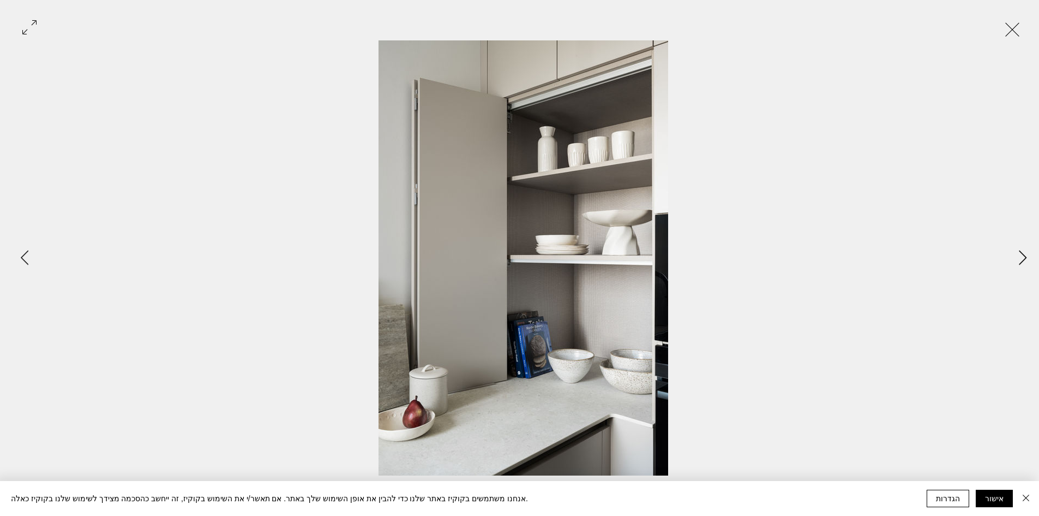
click at [1017, 260] on button "Next Item" at bounding box center [1022, 257] width 27 height 27
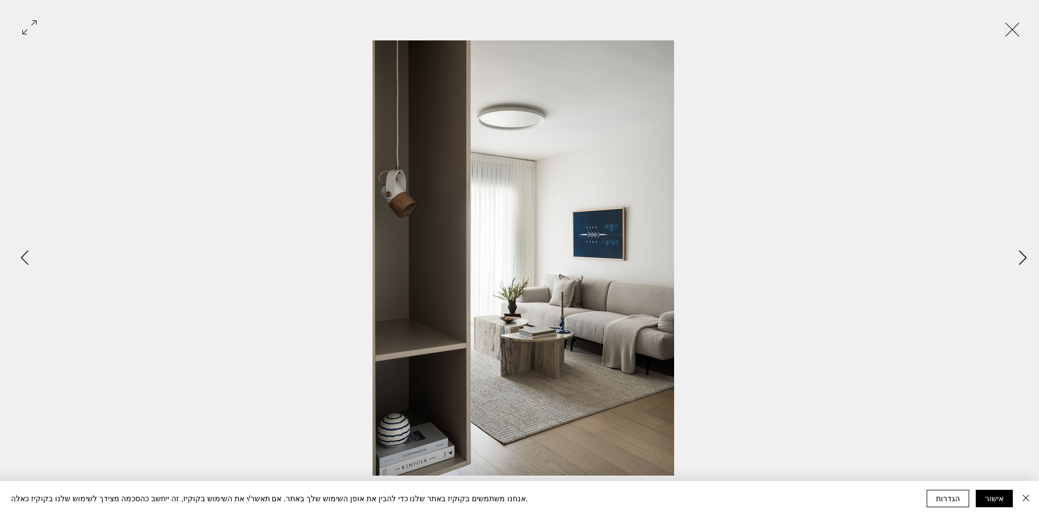
click at [1017, 260] on button "Next Item" at bounding box center [1022, 257] width 27 height 27
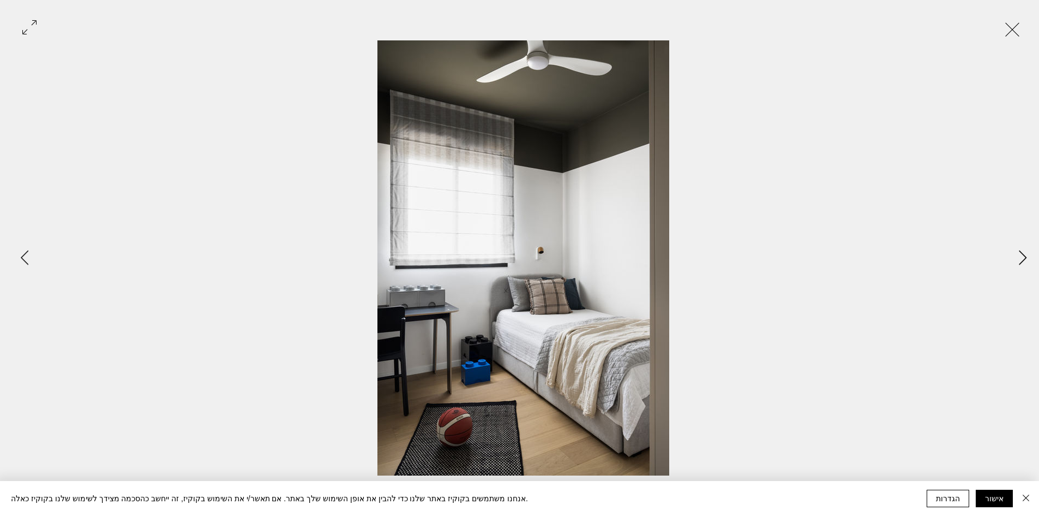
click at [1017, 260] on button "Next Item" at bounding box center [1022, 257] width 27 height 27
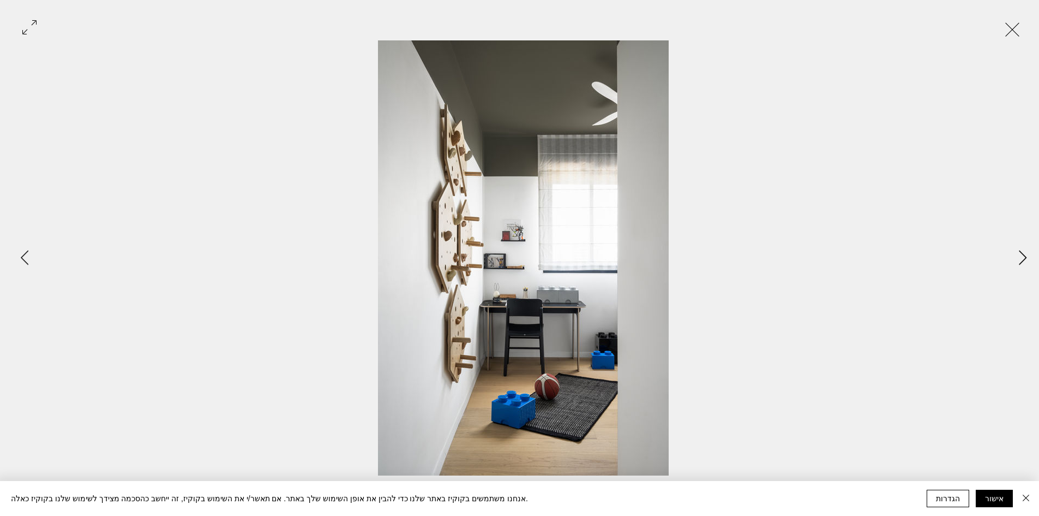
click at [1017, 260] on button "Next Item" at bounding box center [1022, 257] width 27 height 27
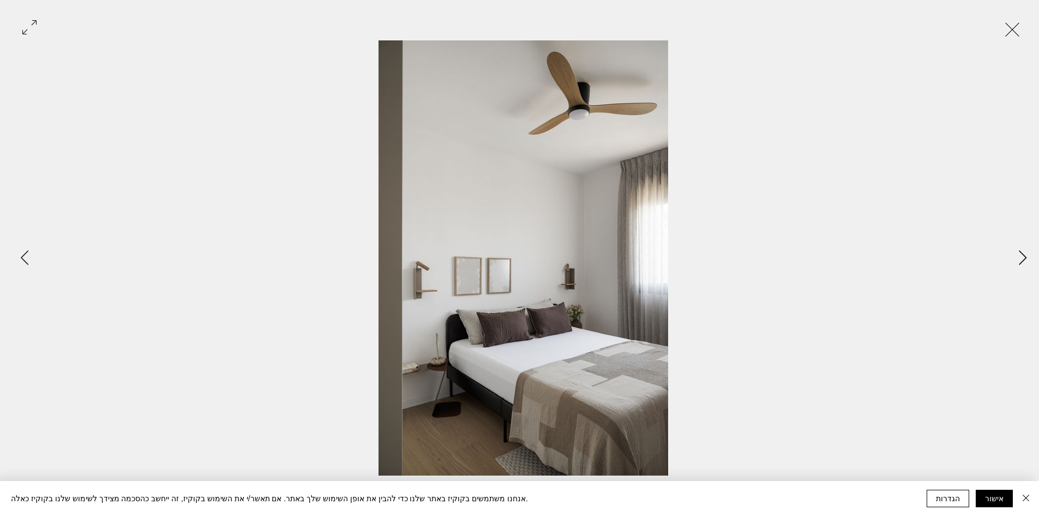
click at [1017, 260] on button "Next Item" at bounding box center [1022, 257] width 27 height 27
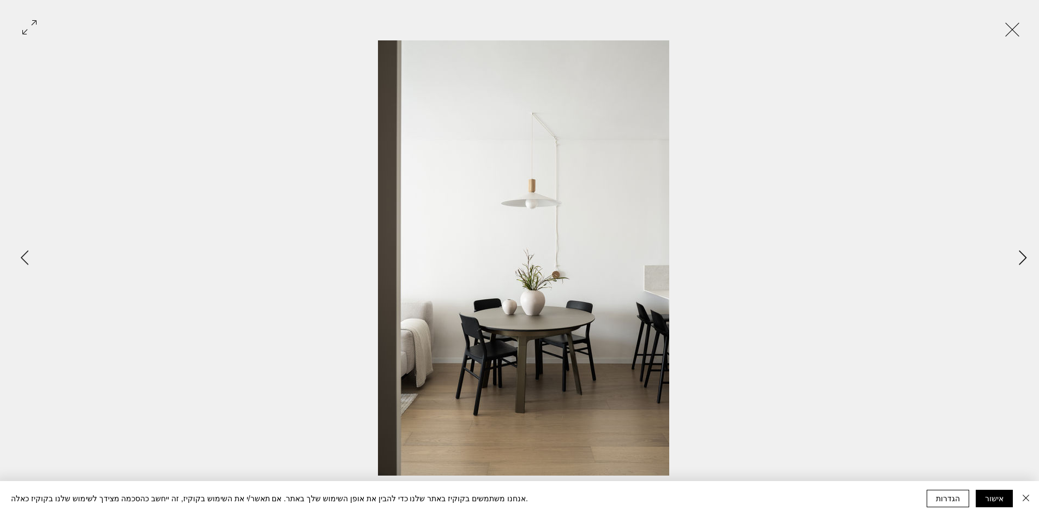
click at [1017, 260] on button "Next Item" at bounding box center [1022, 257] width 27 height 27
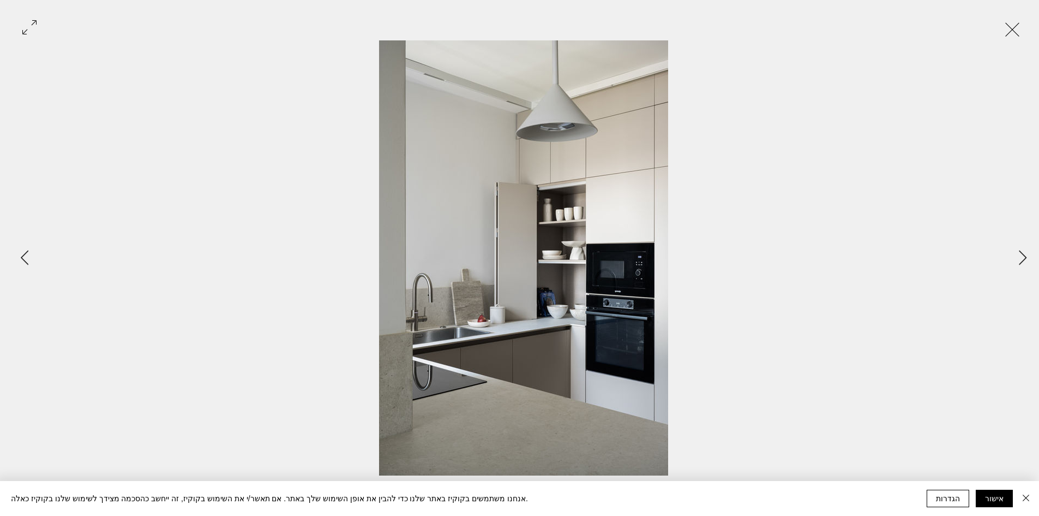
click at [1005, 259] on div "Gallery item, detailed view" at bounding box center [523, 257] width 1047 height 435
click at [1011, 26] on button "Exit expand mode" at bounding box center [1012, 28] width 21 height 24
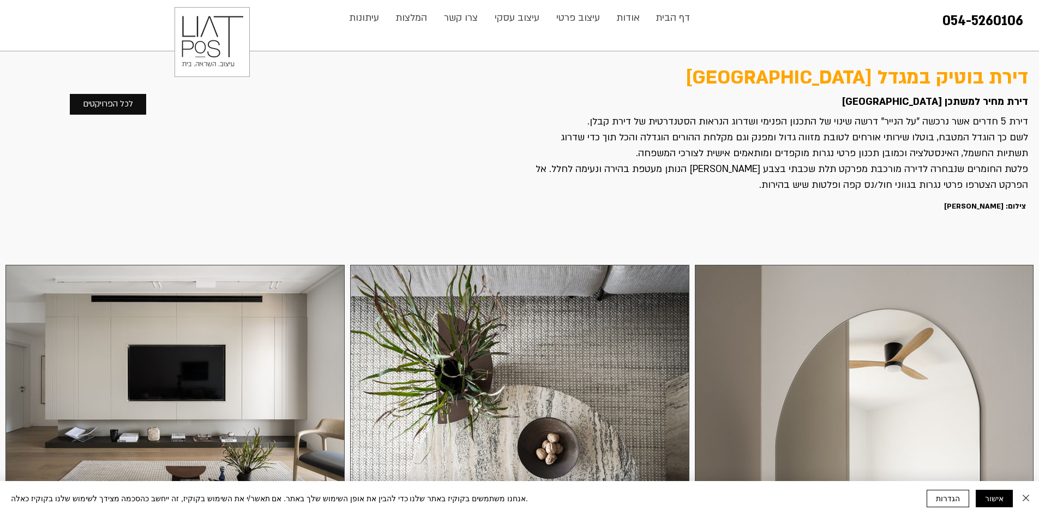
scroll to position [436, 0]
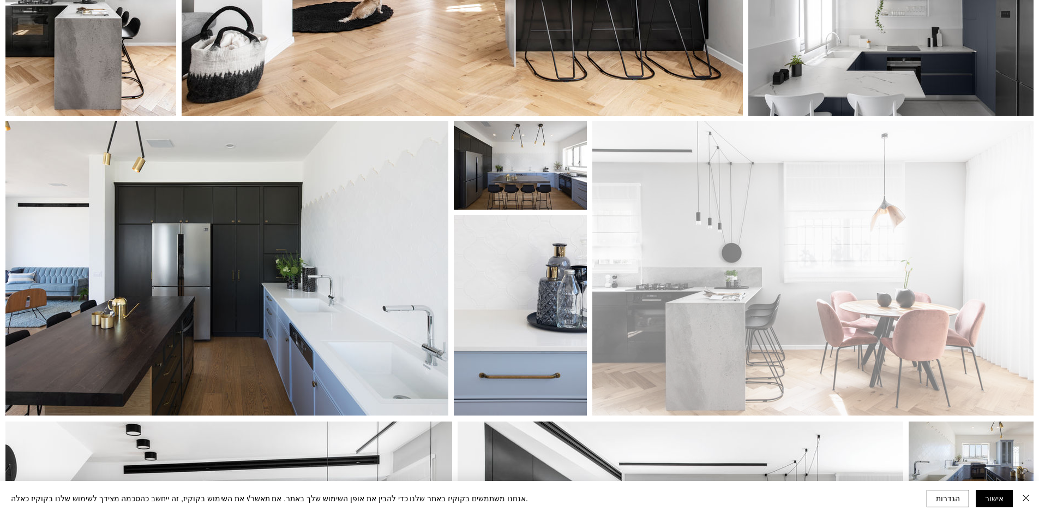
scroll to position [3421, 0]
